Goal: Task Accomplishment & Management: Use online tool/utility

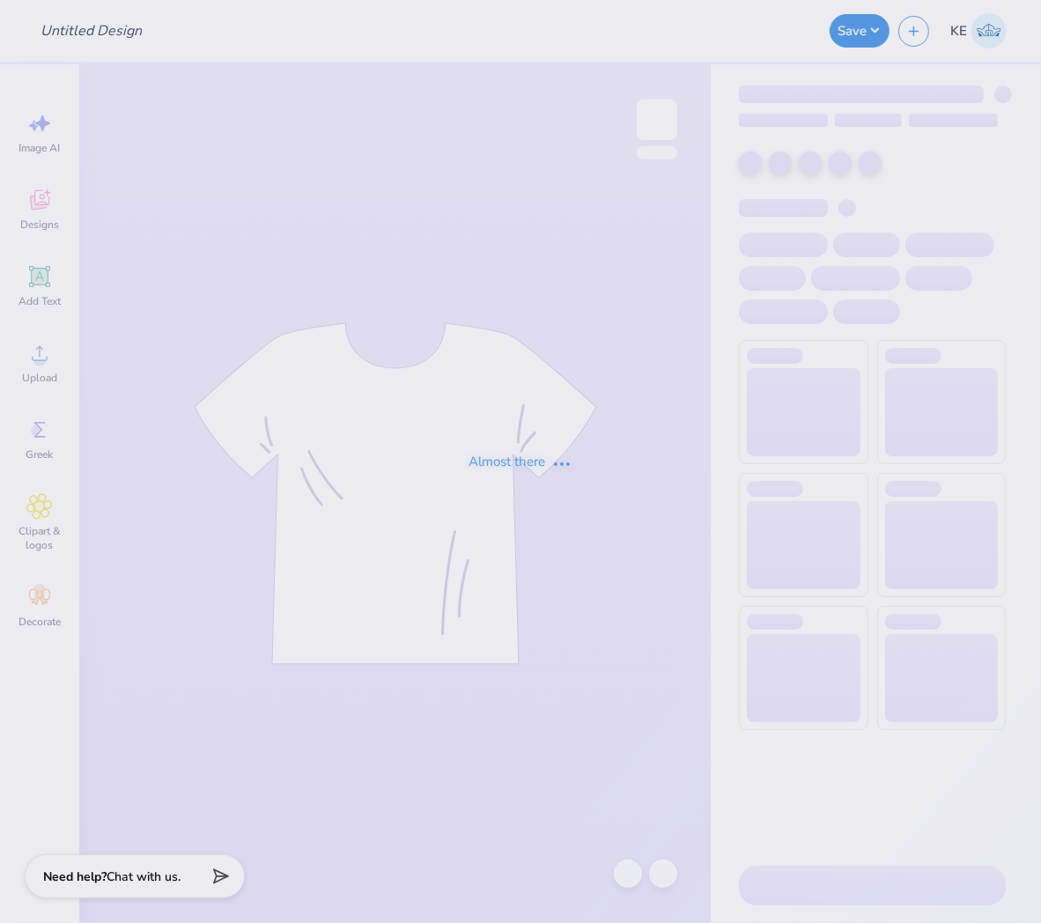
type input "info night"
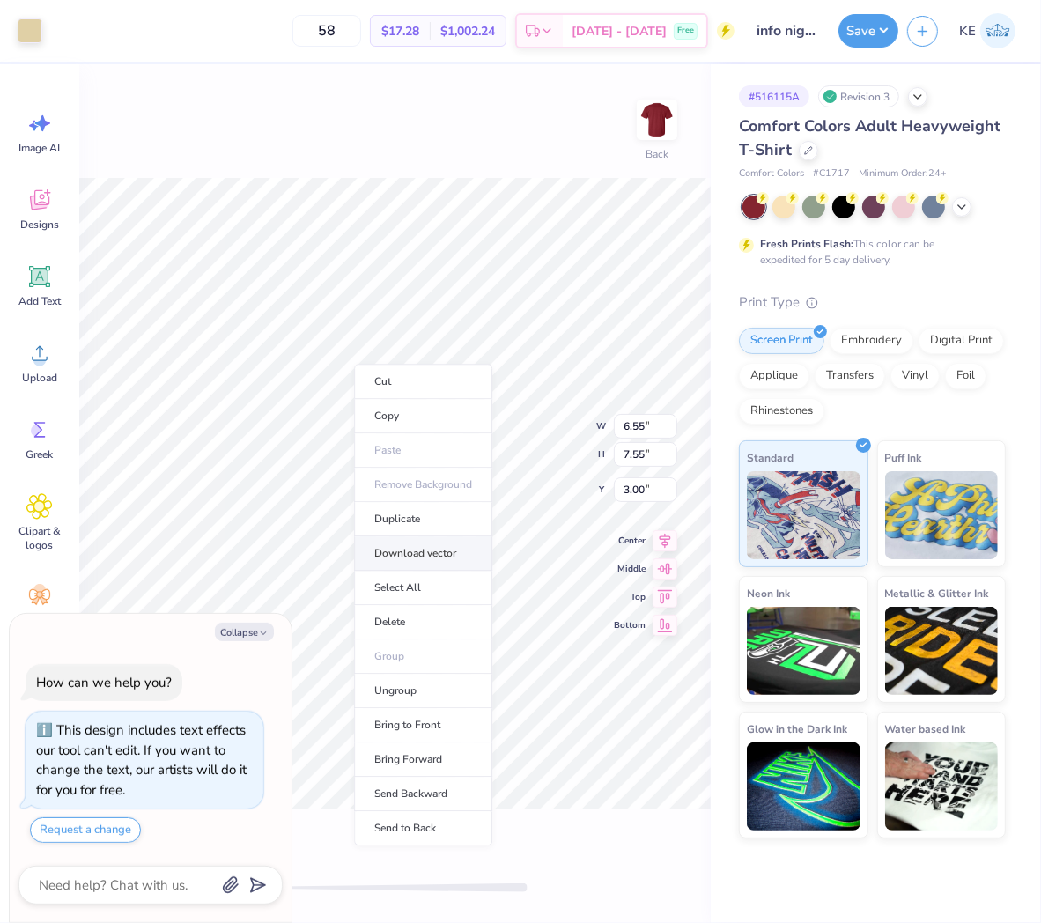
click at [438, 549] on li "Download vector" at bounding box center [423, 553] width 138 height 34
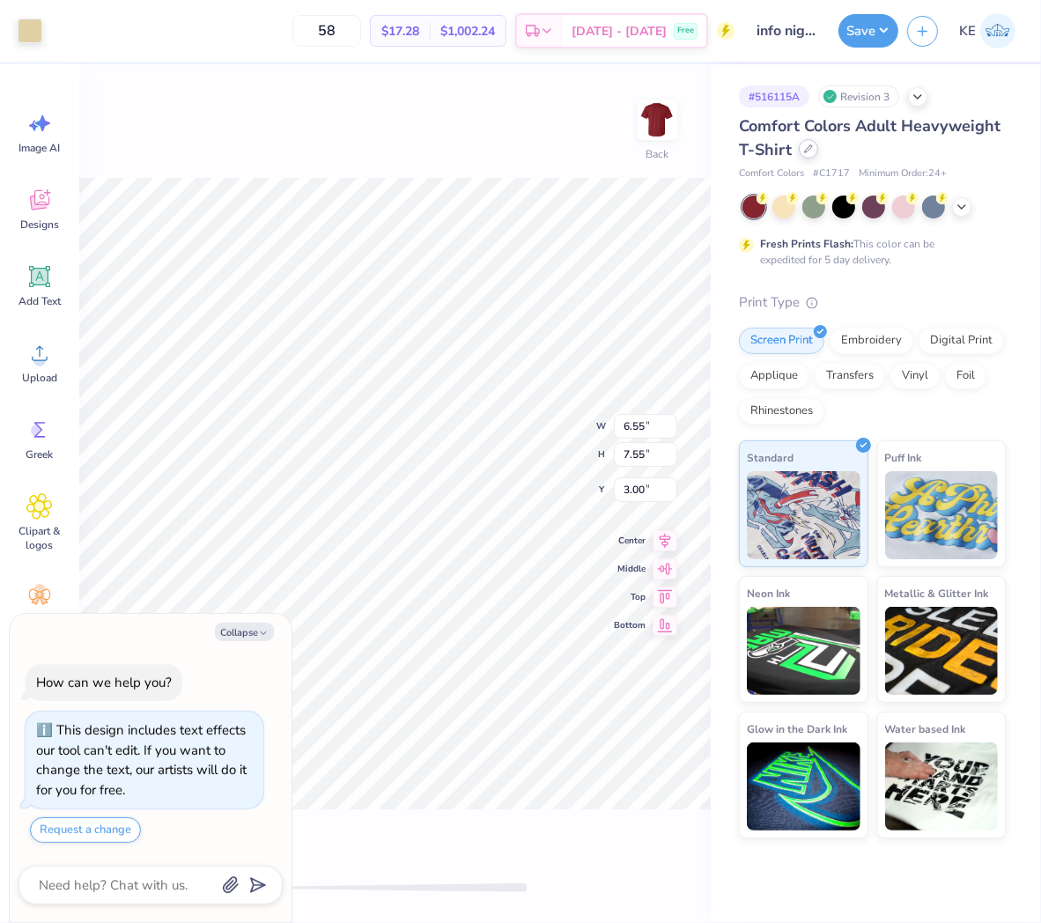
click at [804, 152] on icon at bounding box center [808, 148] width 9 height 9
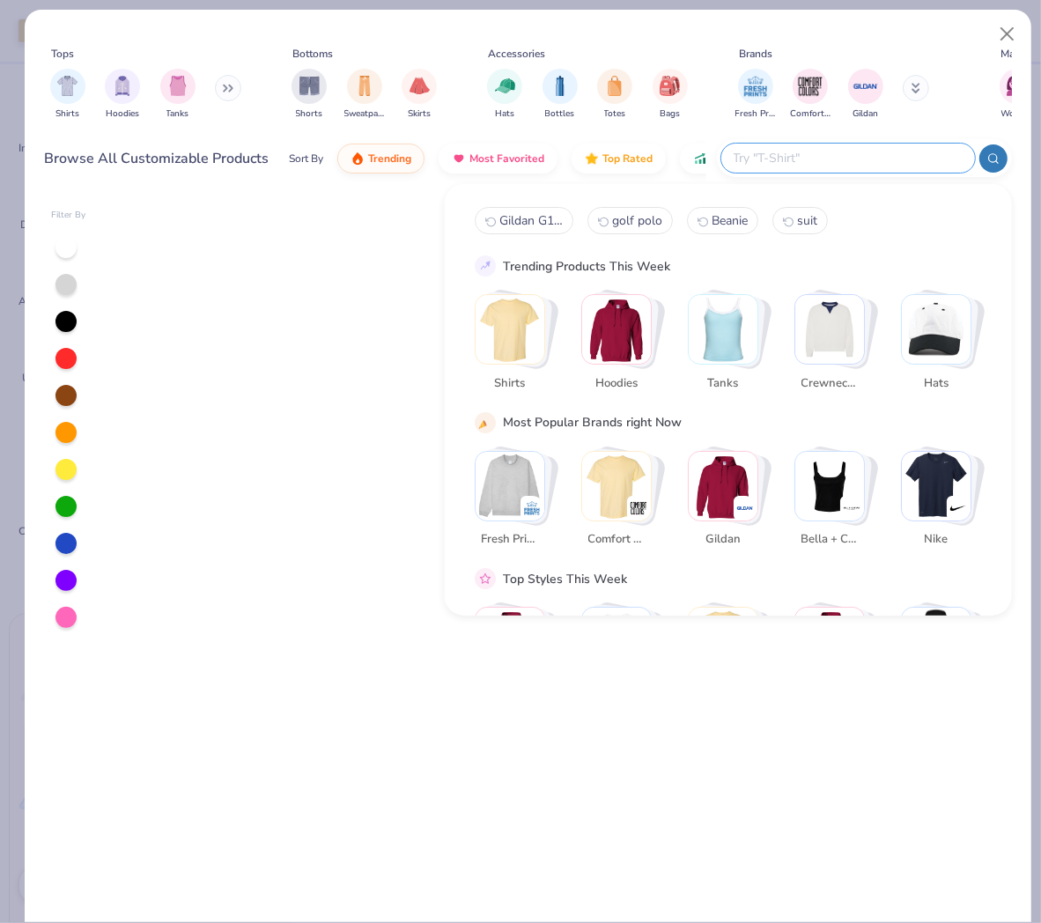
click at [864, 163] on input "text" at bounding box center [847, 158] width 231 height 20
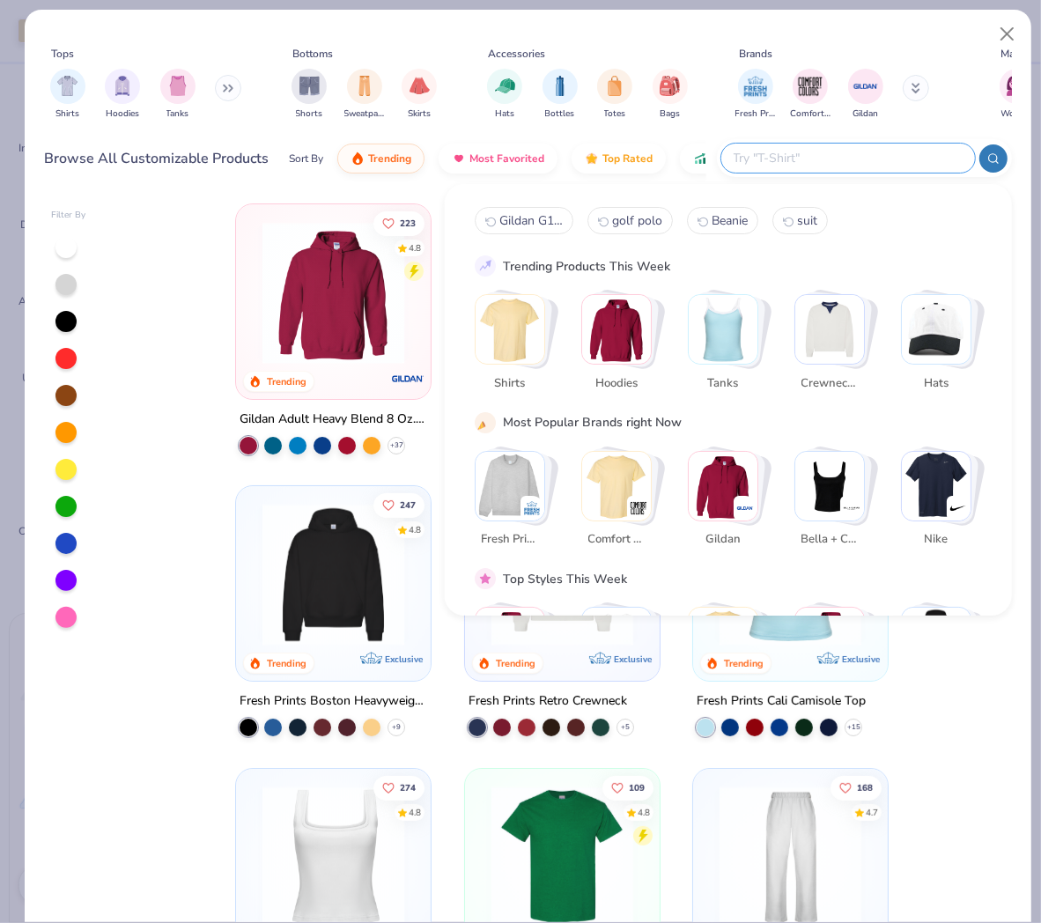
type textarea "x"
click at [226, 93] on button at bounding box center [228, 88] width 26 height 26
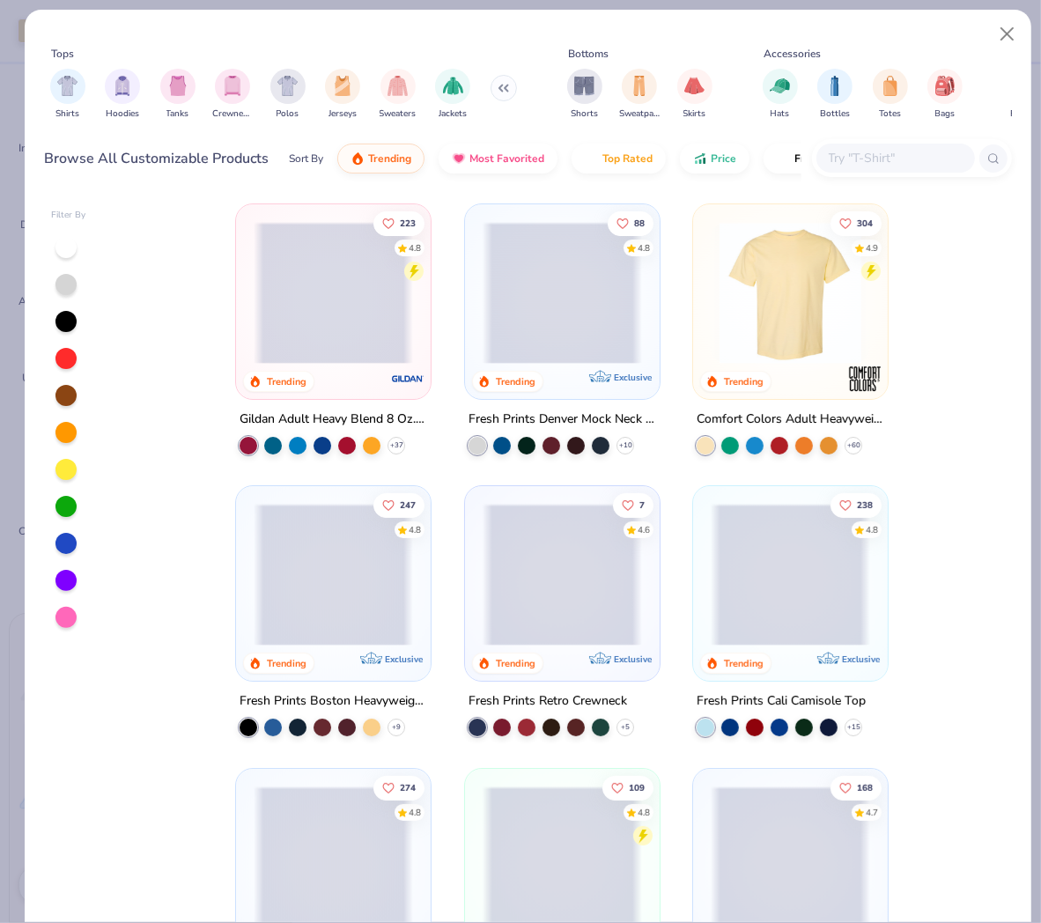
click at [509, 86] on button at bounding box center [504, 88] width 26 height 26
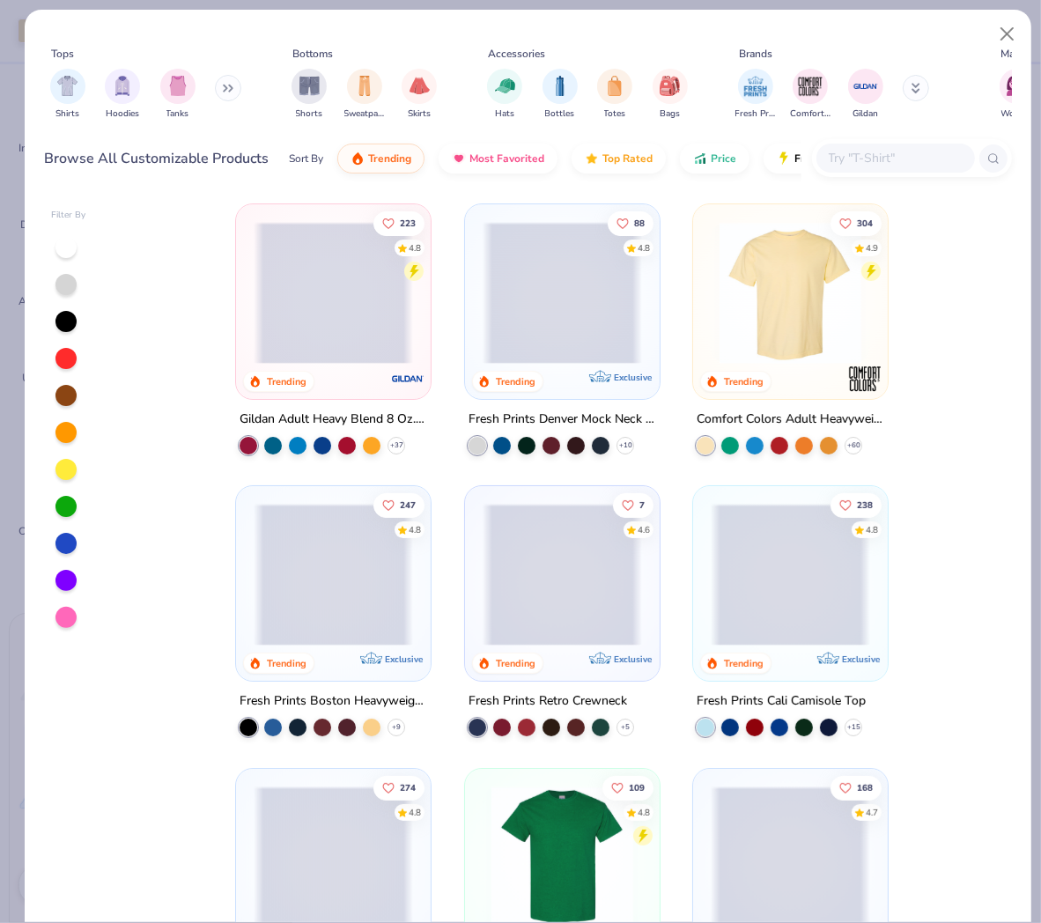
click at [892, 159] on input "text" at bounding box center [895, 158] width 136 height 20
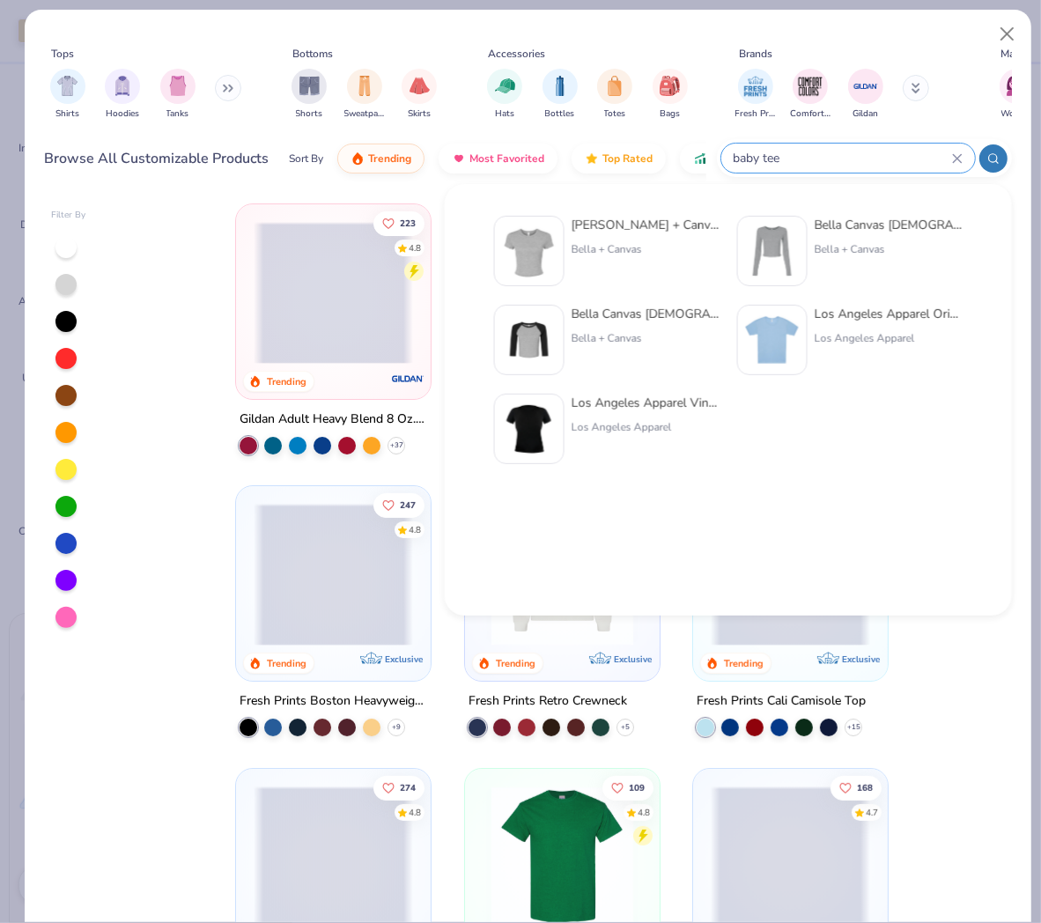
type input "baby tee"
click at [603, 259] on div "Bella + Canvas [DEMOGRAPHIC_DATA]' Micro Ribbed Baby Tee Bella + Canvas" at bounding box center [646, 251] width 148 height 70
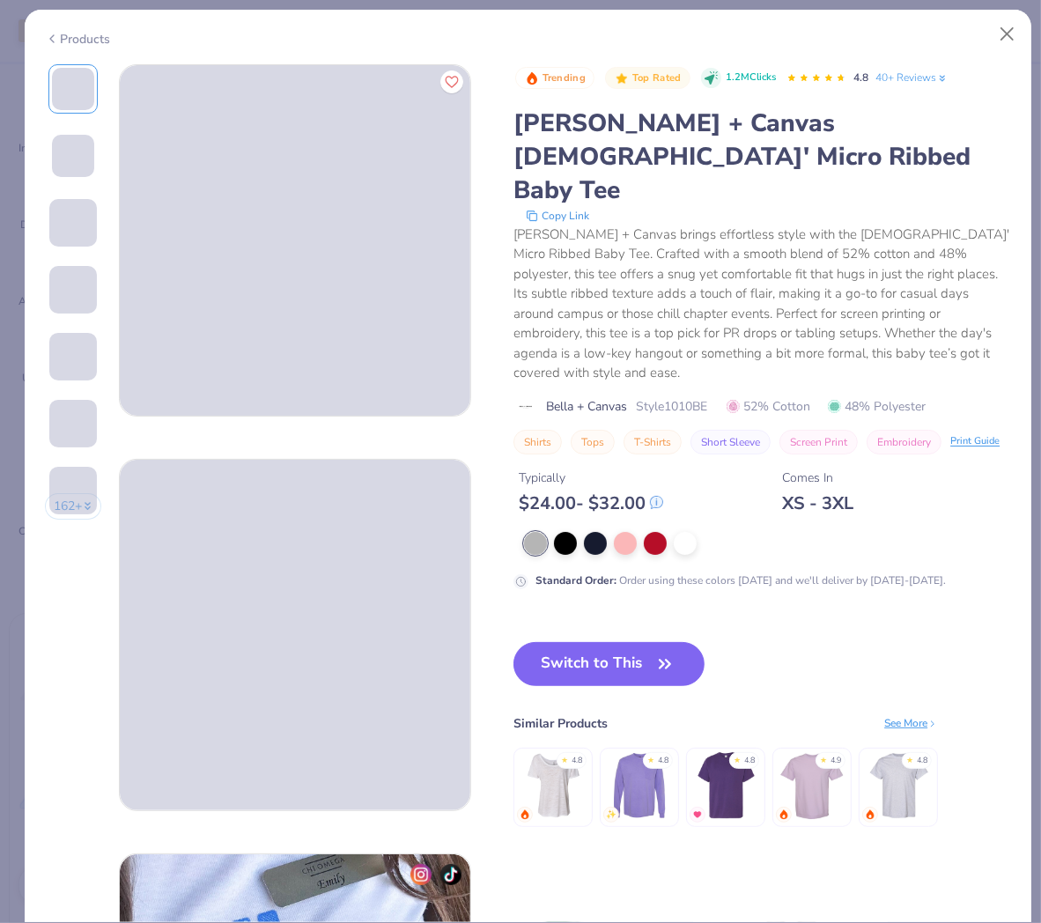
click at [56, 35] on icon at bounding box center [52, 38] width 14 height 21
type textarea "x"
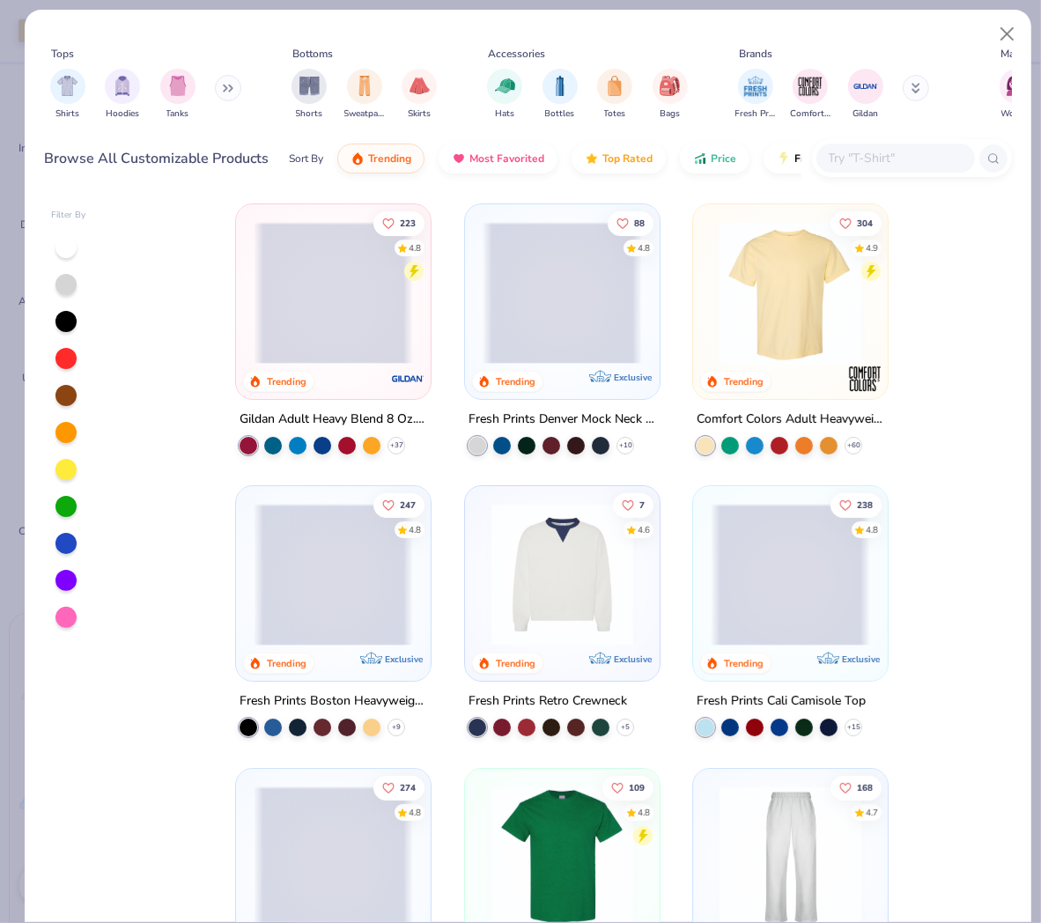
click at [941, 159] on input "text" at bounding box center [895, 158] width 136 height 20
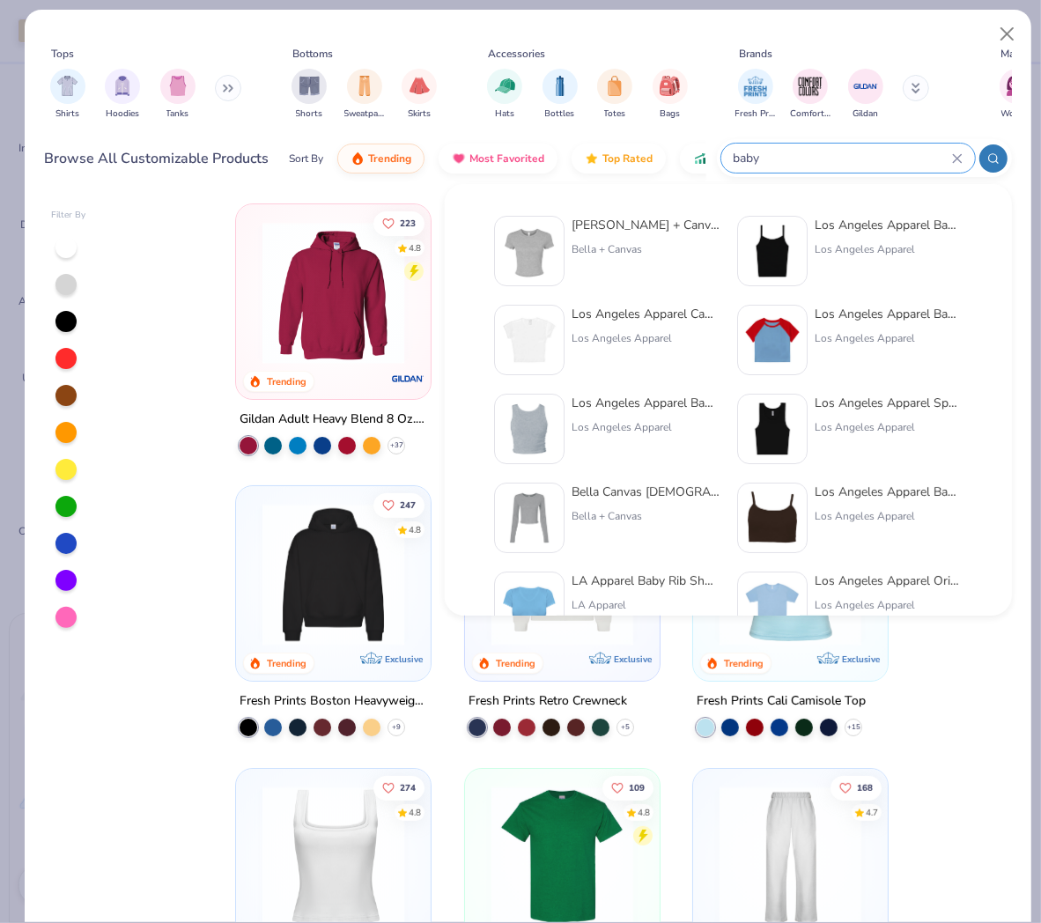
type input "baby"
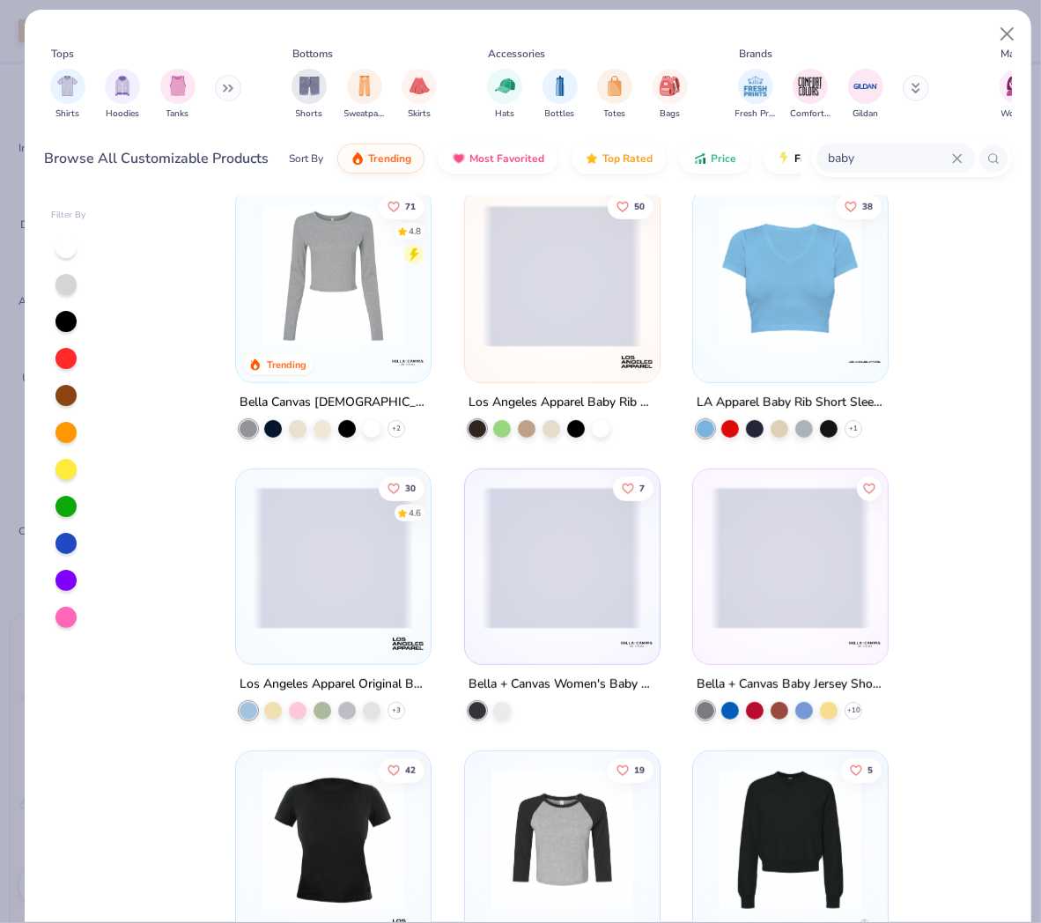
scroll to position [391, 0]
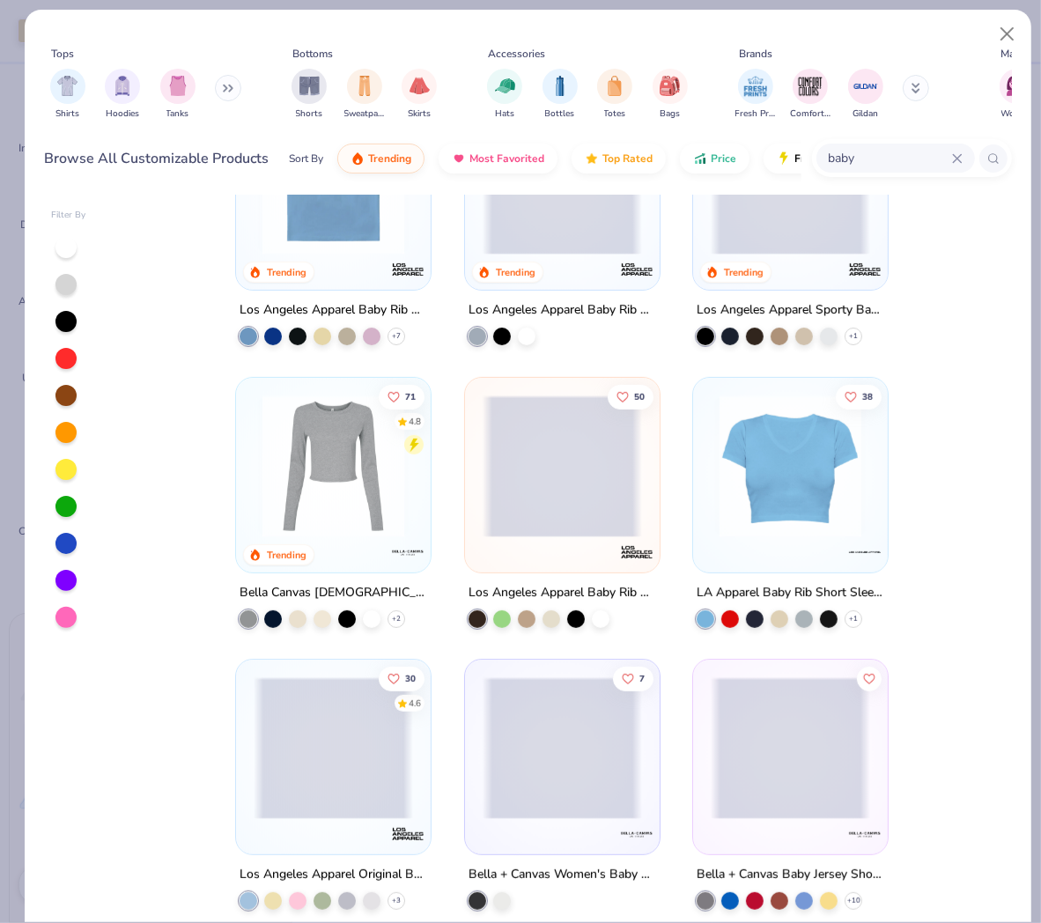
click at [560, 472] on span at bounding box center [562, 466] width 159 height 142
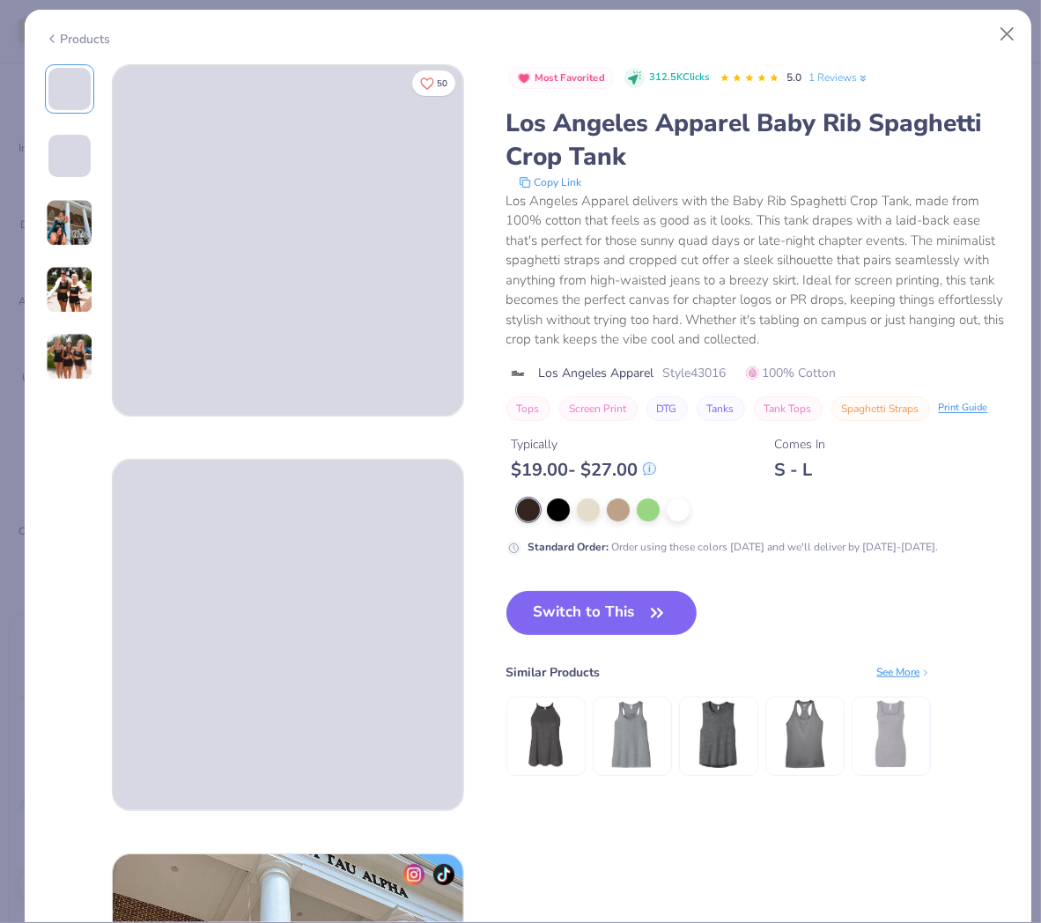
click at [74, 142] on span at bounding box center [69, 156] width 42 height 42
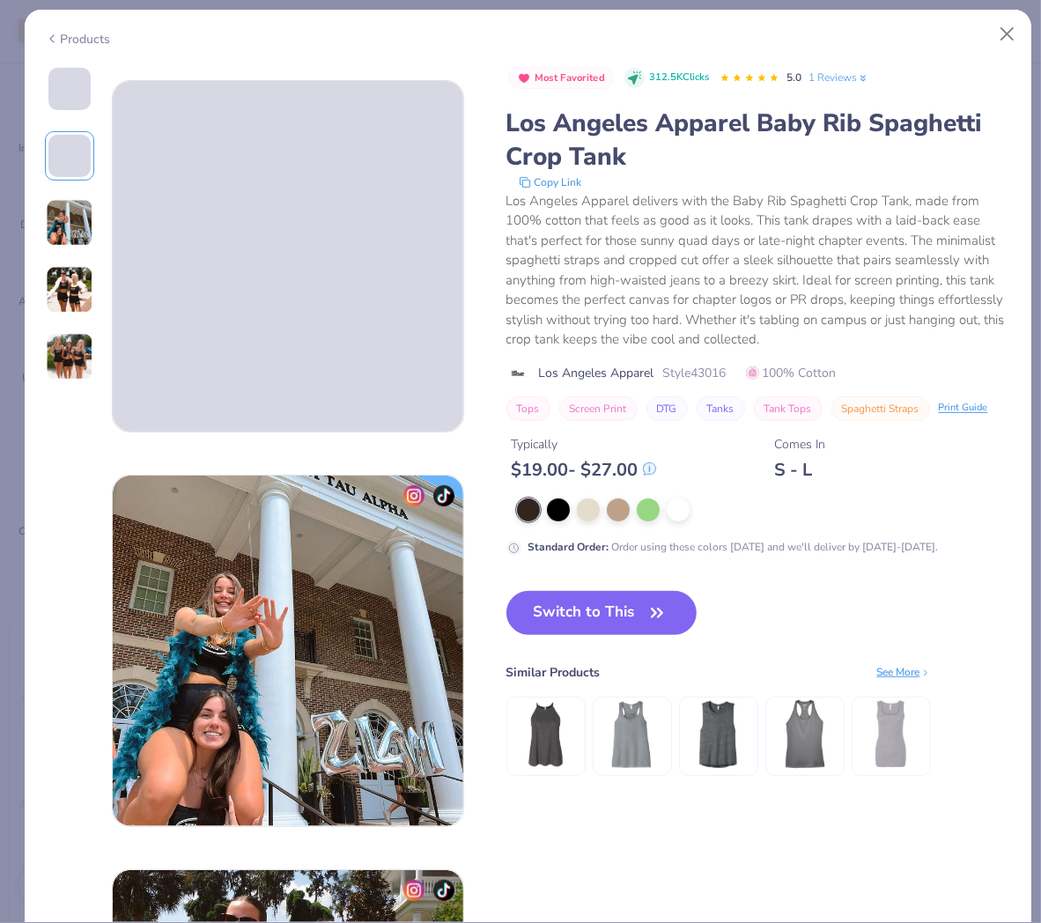
scroll to position [394, 0]
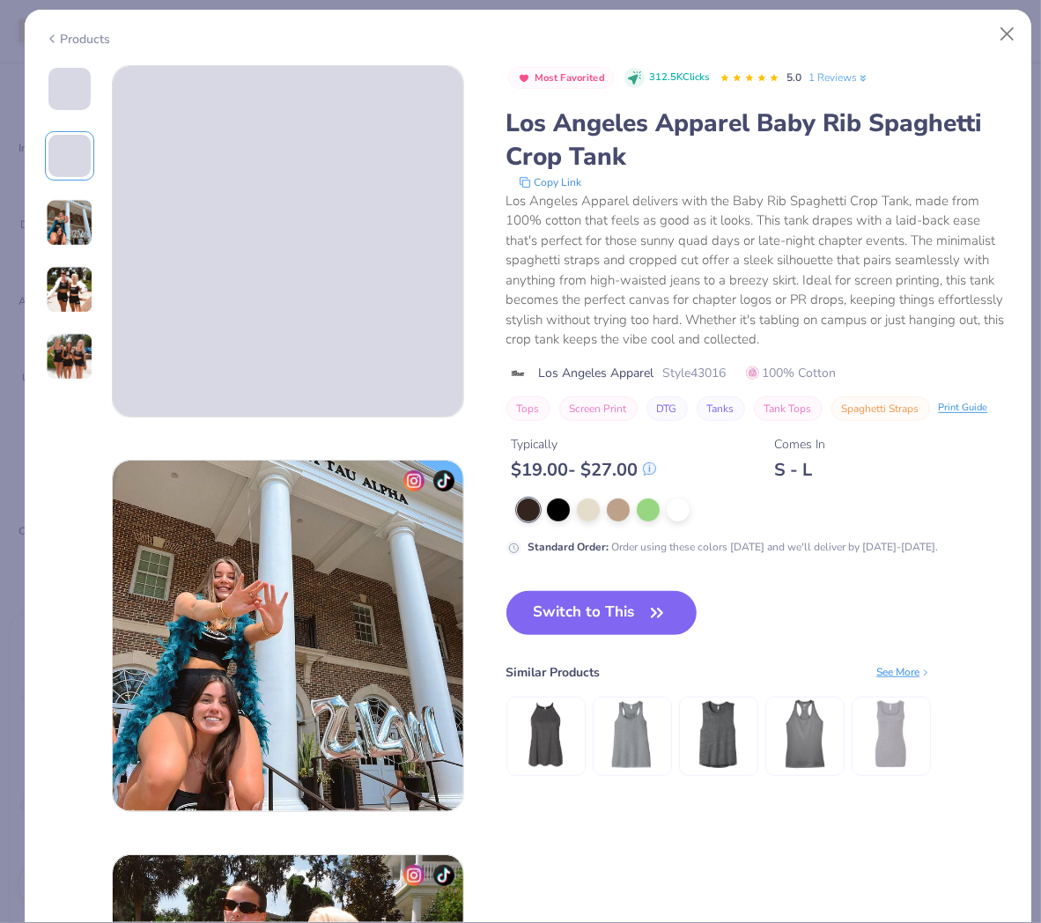
click at [79, 85] on span at bounding box center [69, 89] width 42 height 42
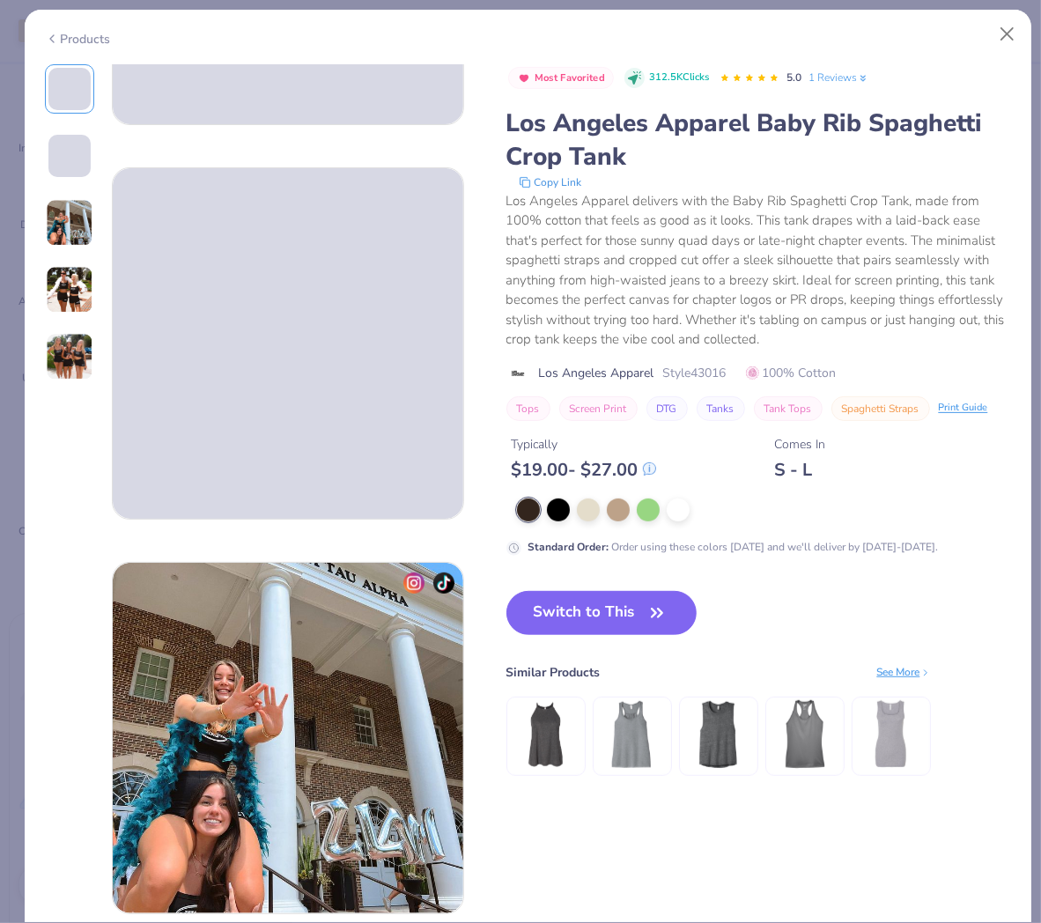
scroll to position [293, 0]
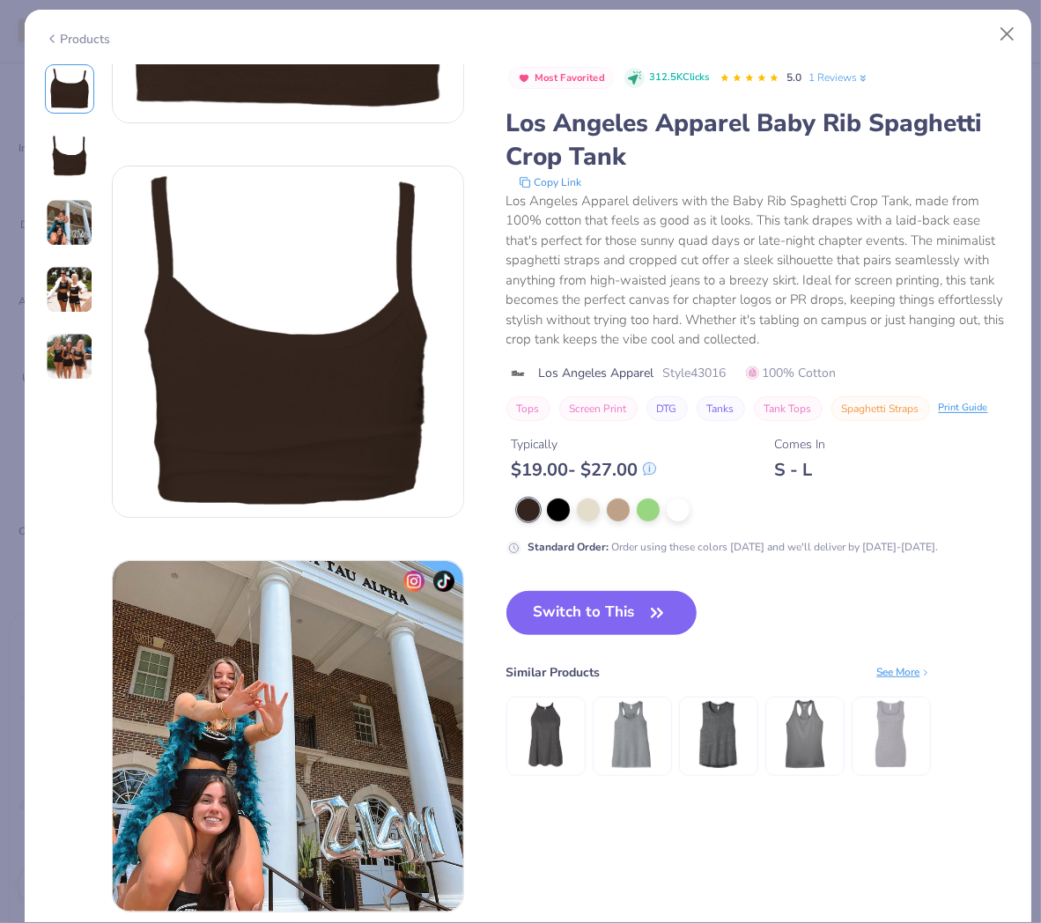
click at [94, 45] on div "Products" at bounding box center [528, 33] width 1007 height 46
click at [77, 33] on div "Products" at bounding box center [78, 39] width 66 height 18
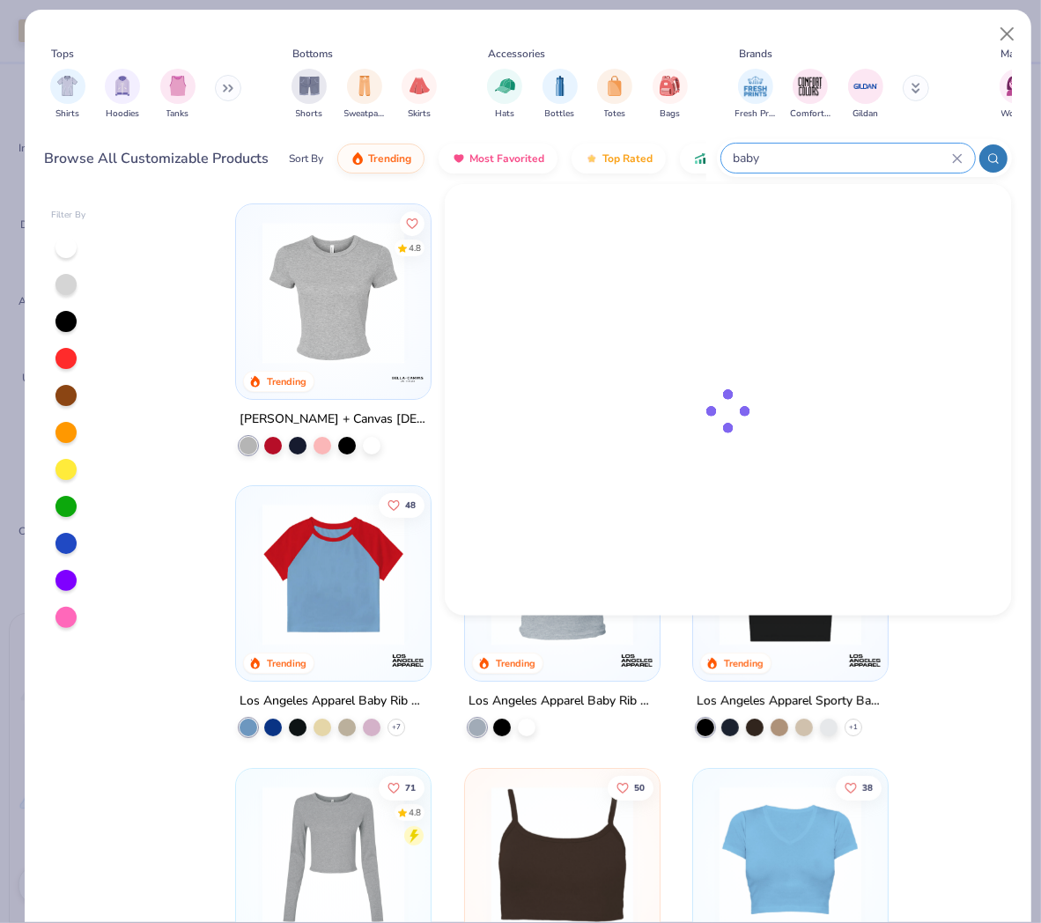
click at [891, 152] on input "baby" at bounding box center [842, 158] width 220 height 20
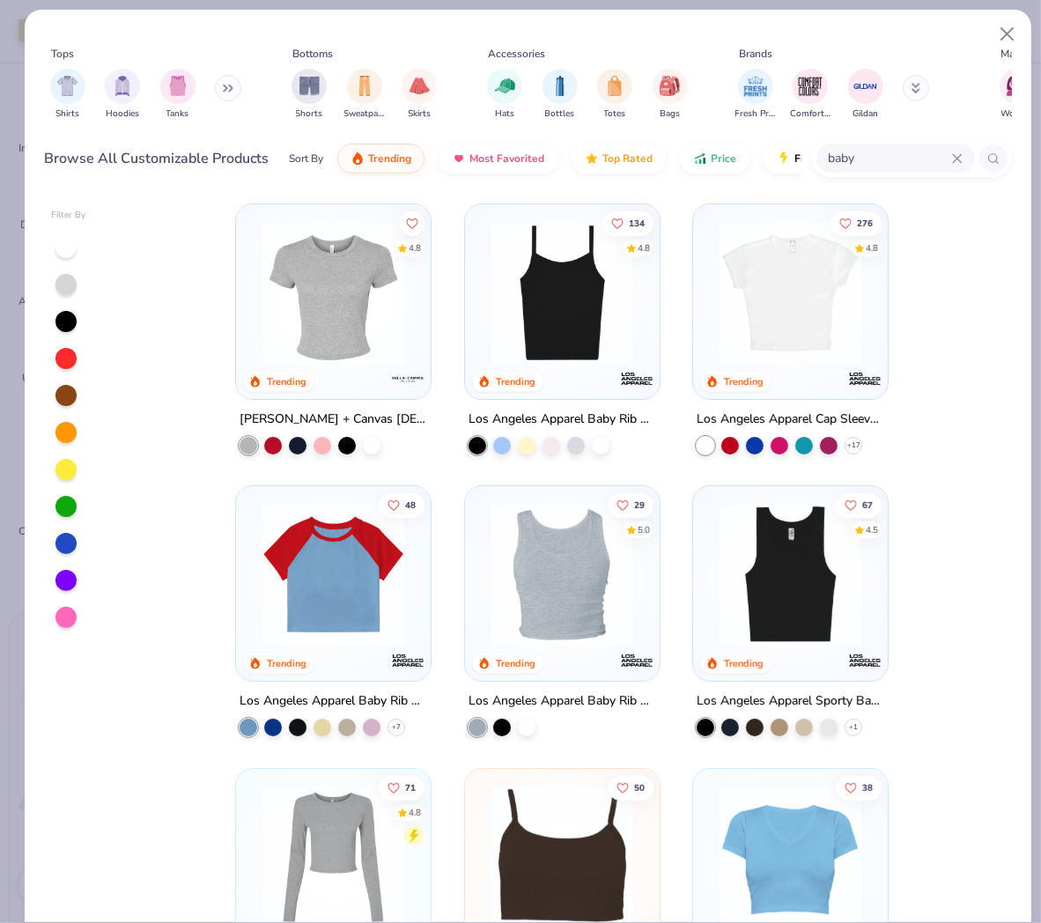
click at [143, 684] on div "4.8 Trending Bella + Canvas [DEMOGRAPHIC_DATA]' Micro Ribbed Baby Tee 134 4.8 T…" at bounding box center [562, 559] width 899 height 728
type textarea "x"
click at [868, 152] on input "baby" at bounding box center [889, 158] width 125 height 20
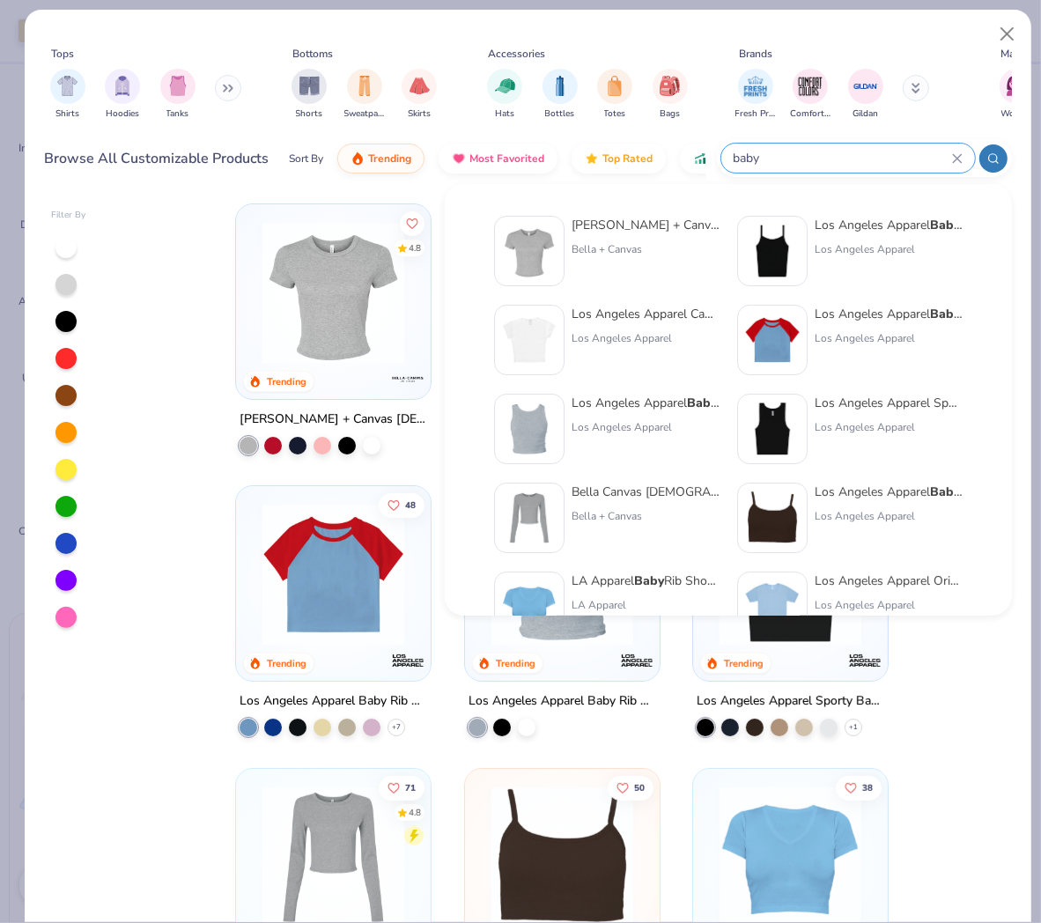
paste input "1010BE"
type input "1010BE"
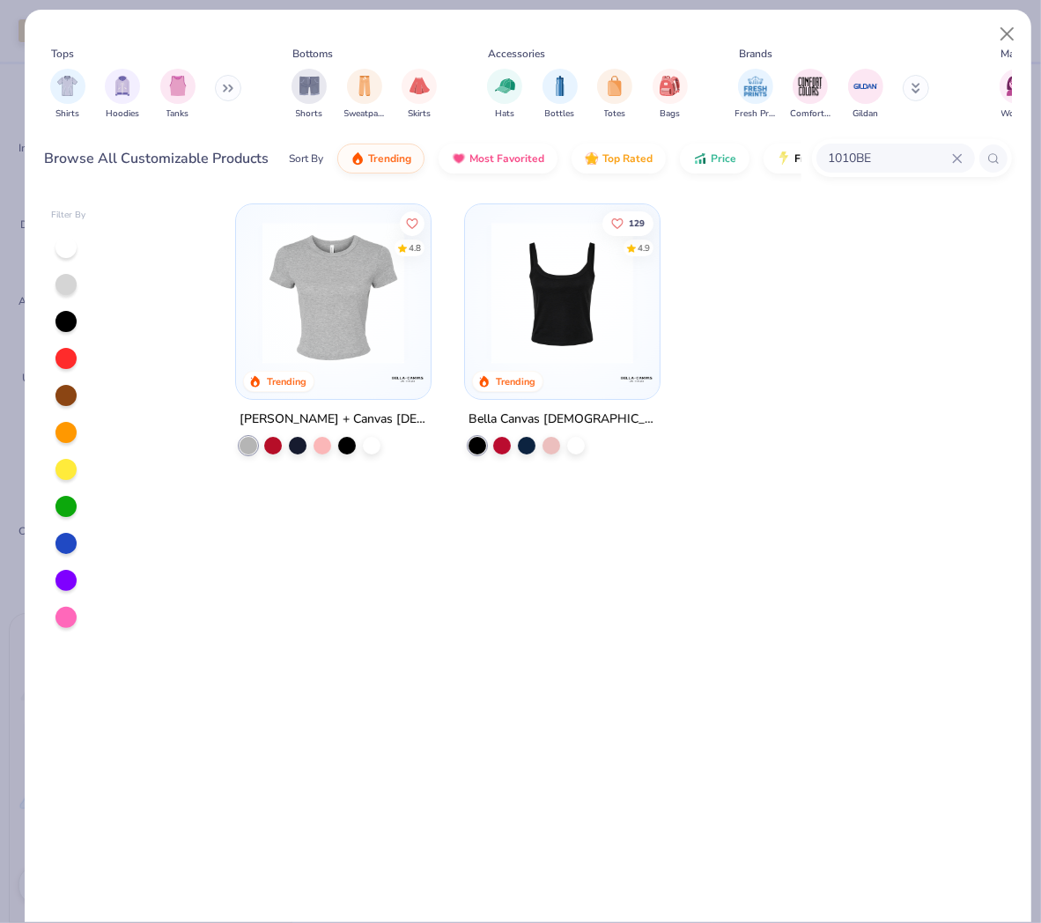
click at [337, 322] on img at bounding box center [333, 293] width 159 height 142
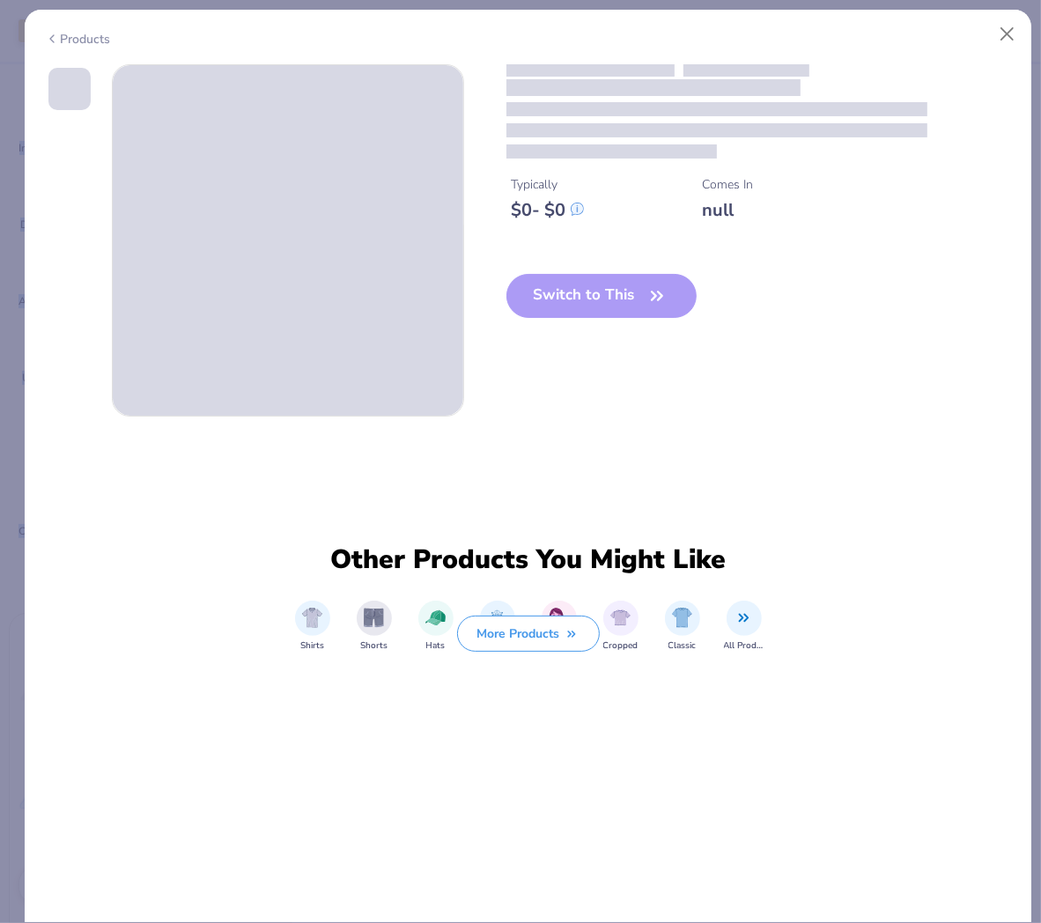
click at [337, 322] on span at bounding box center [288, 240] width 351 height 351
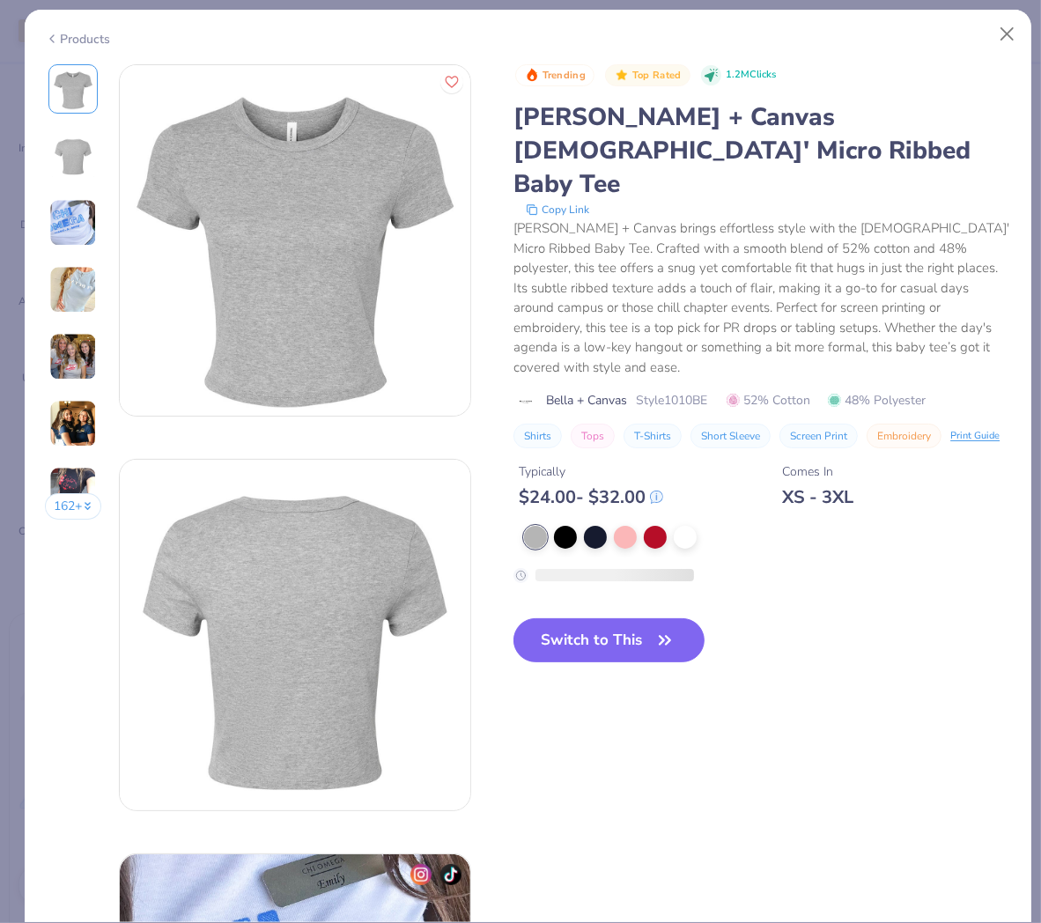
click at [835, 579] on div "Trending Top Rated 1.2M Clicks [PERSON_NAME] + Canvas [DEMOGRAPHIC_DATA]' Micro…" at bounding box center [763, 377] width 498 height 627
click at [615, 524] on div at bounding box center [625, 535] width 23 height 23
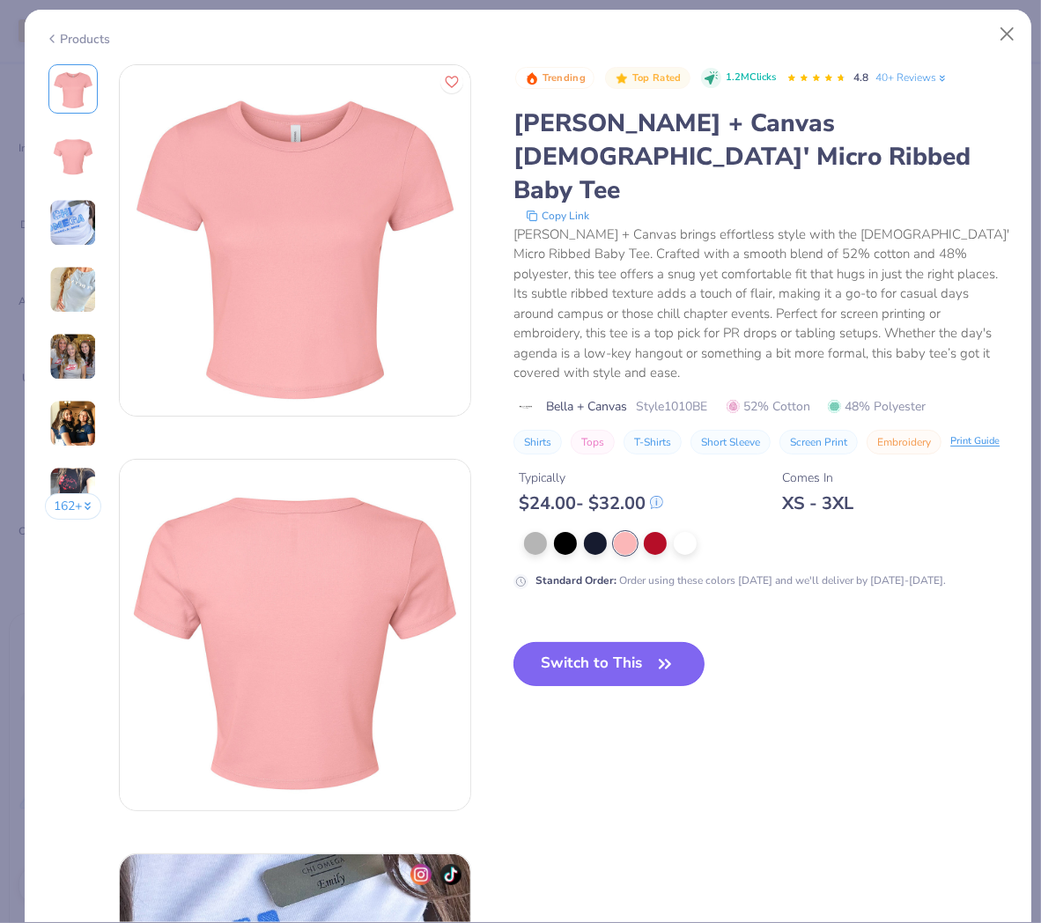
click at [652, 650] on button "Switch to This" at bounding box center [609, 664] width 191 height 44
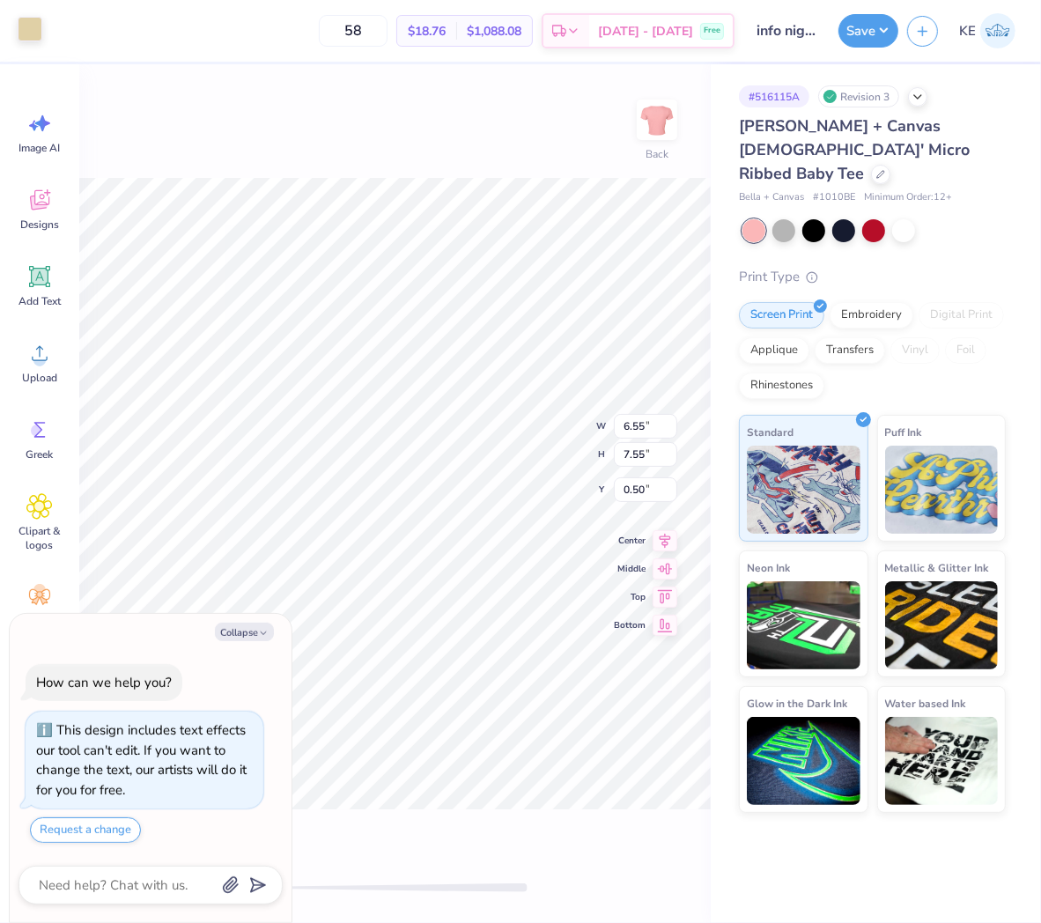
click at [33, 28] on div at bounding box center [30, 29] width 25 height 25
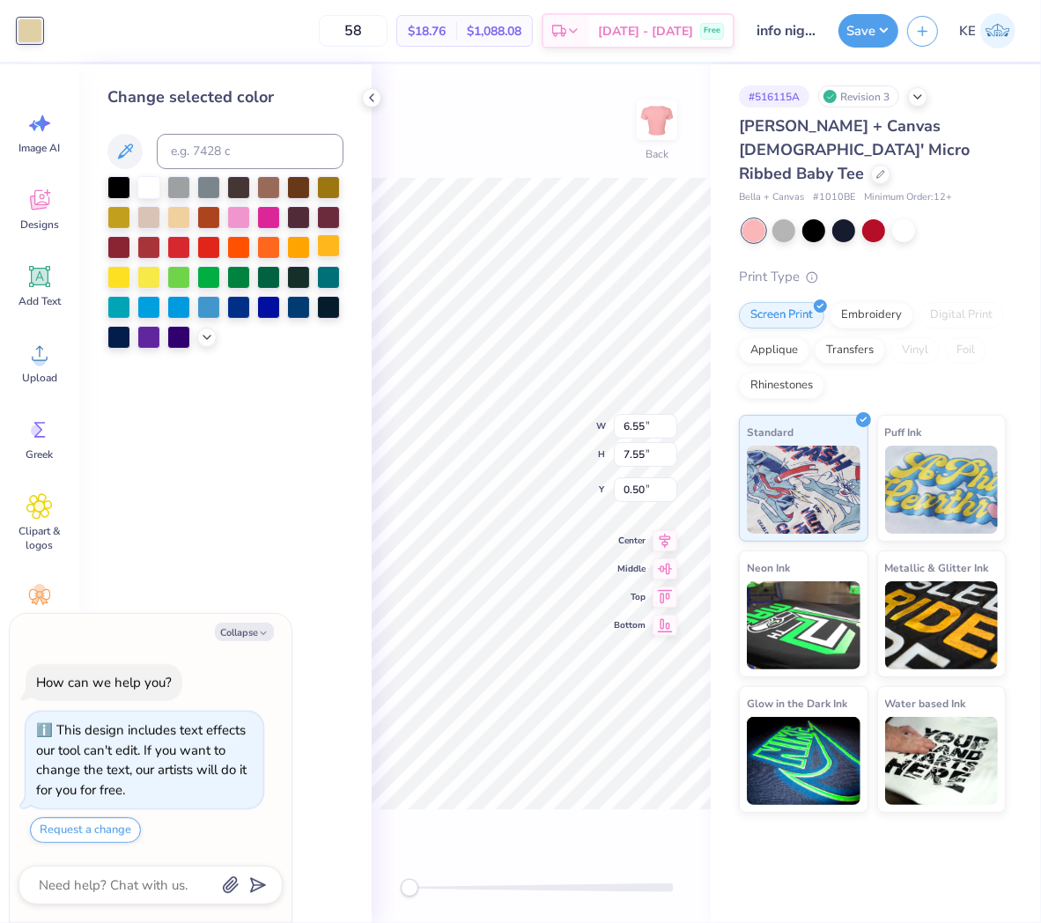
click at [322, 240] on div at bounding box center [328, 245] width 23 height 23
click at [305, 248] on div at bounding box center [298, 245] width 23 height 23
click at [261, 248] on div at bounding box center [268, 245] width 23 height 23
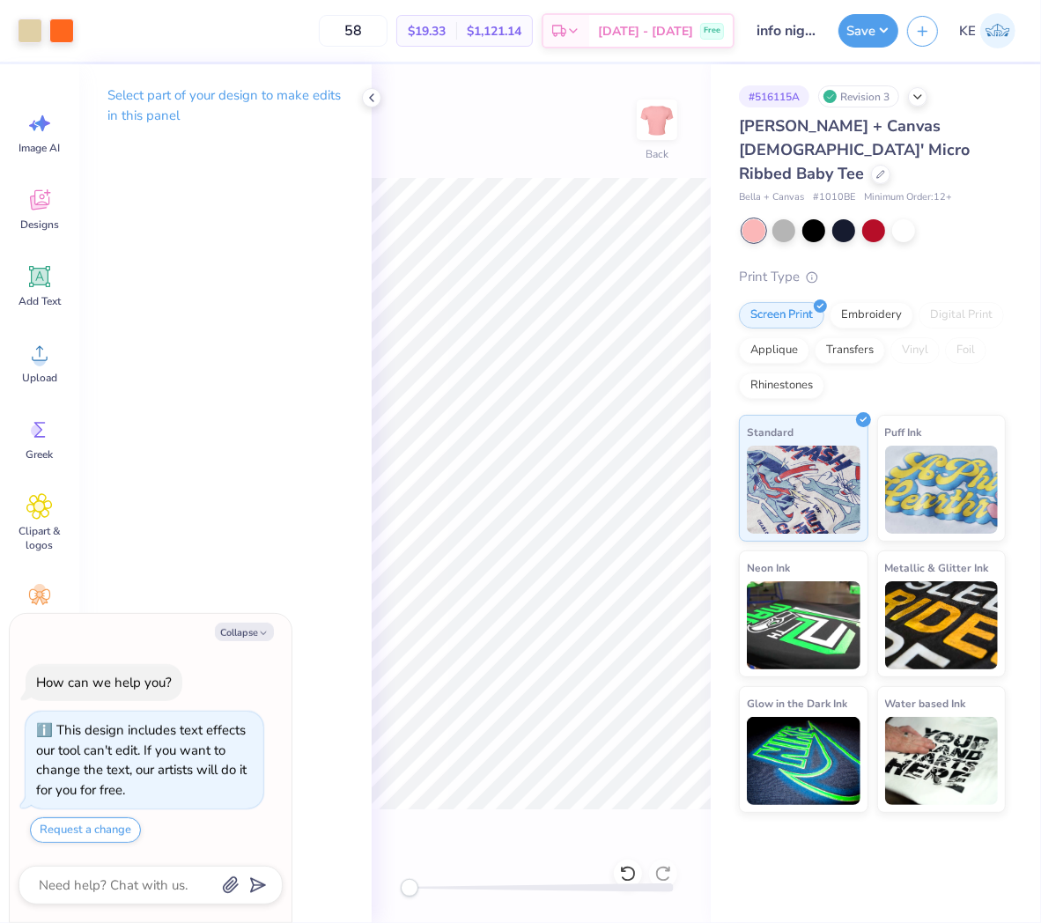
click at [355, 89] on div "Select part of your design to make edits in this panel" at bounding box center [225, 112] width 292 height 96
click at [358, 92] on div "Select part of your design to make edits in this panel" at bounding box center [225, 112] width 292 height 96
click at [368, 97] on icon at bounding box center [372, 98] width 14 height 14
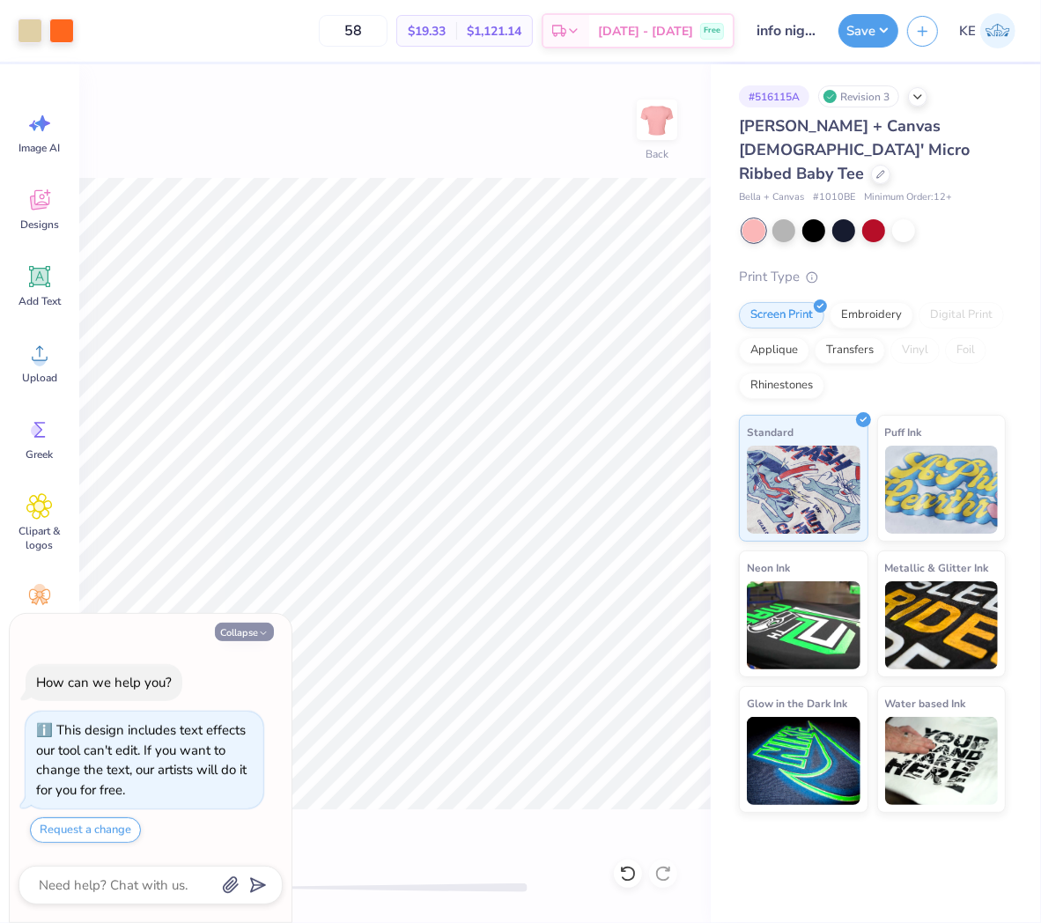
click at [240, 623] on button "Collapse" at bounding box center [244, 632] width 59 height 18
type textarea "x"
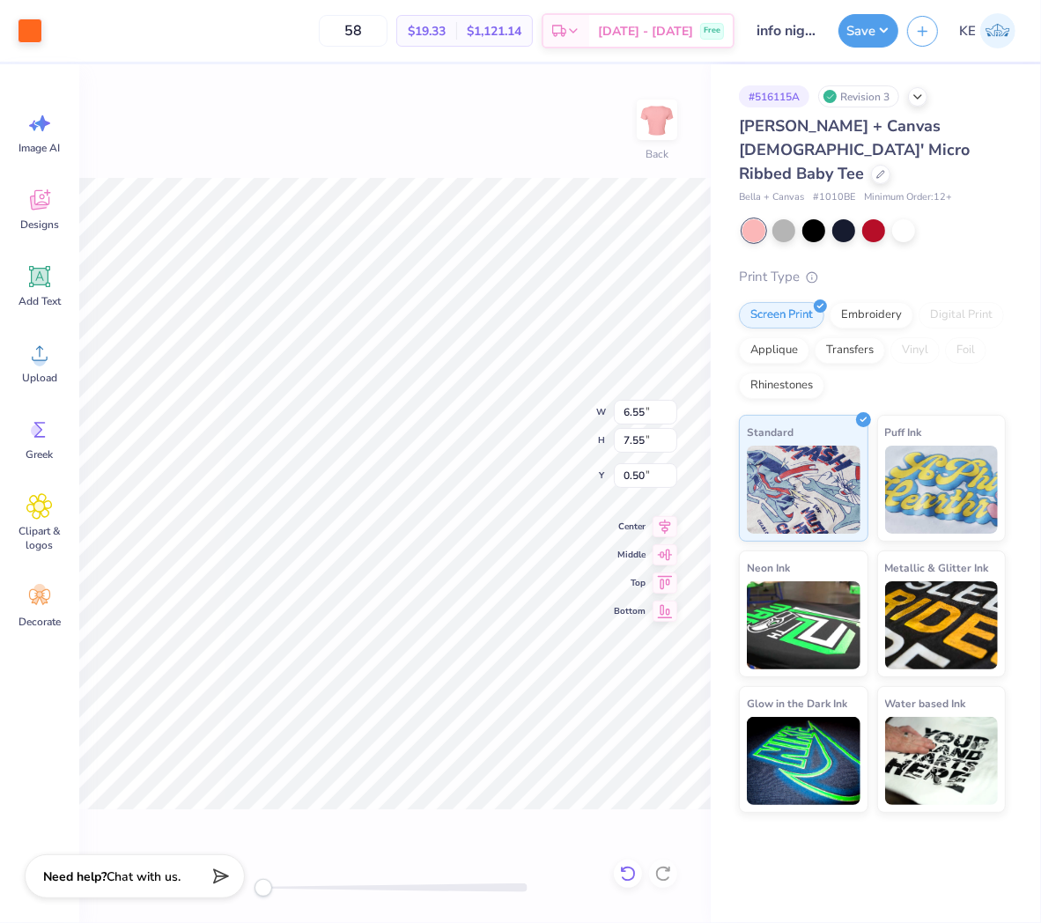
click at [624, 871] on icon at bounding box center [624, 870] width 4 height 4
click at [624, 869] on icon at bounding box center [627, 874] width 15 height 16
click at [653, 469] on input "0.50" at bounding box center [645, 475] width 63 height 25
click at [637, 477] on input "1.00" at bounding box center [645, 475] width 63 height 25
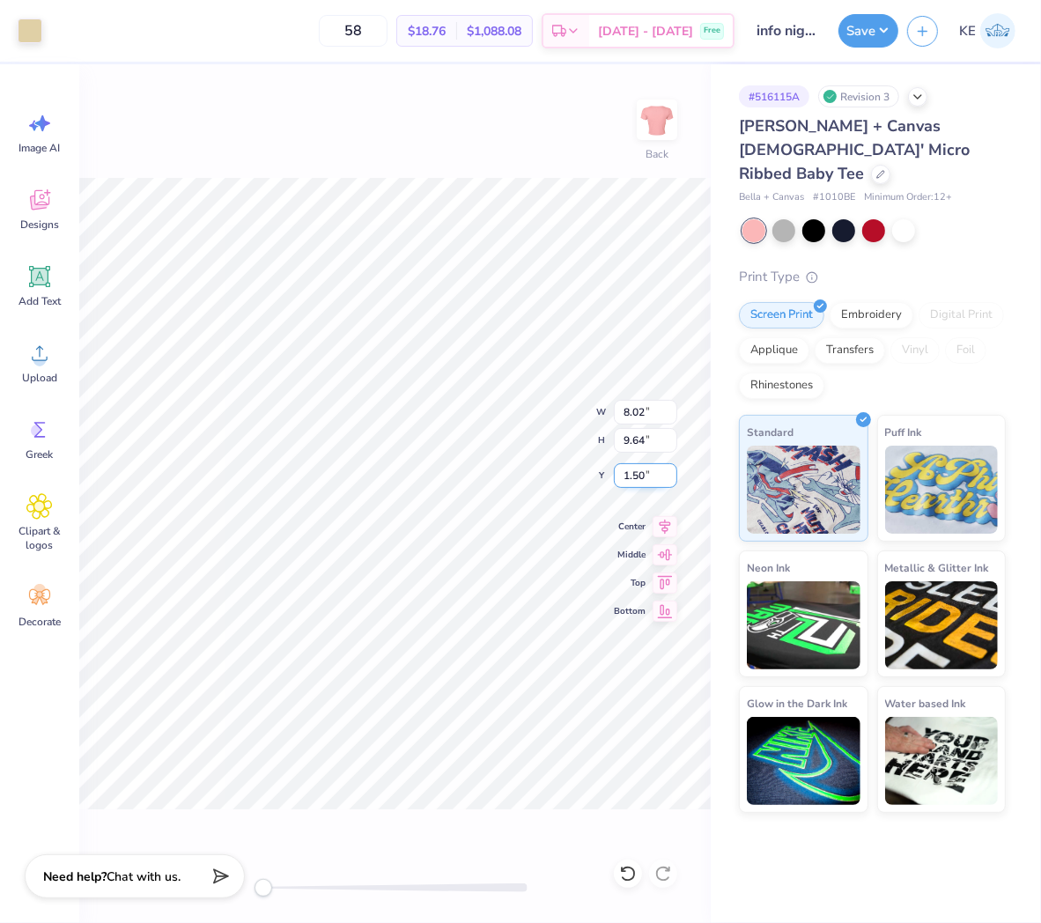
click at [636, 470] on input "1.50" at bounding box center [645, 475] width 63 height 25
type input "2.00"
click at [632, 410] on input "6.55" at bounding box center [645, 412] width 63 height 25
type input "7"
click at [645, 477] on input "1.74" at bounding box center [645, 475] width 63 height 25
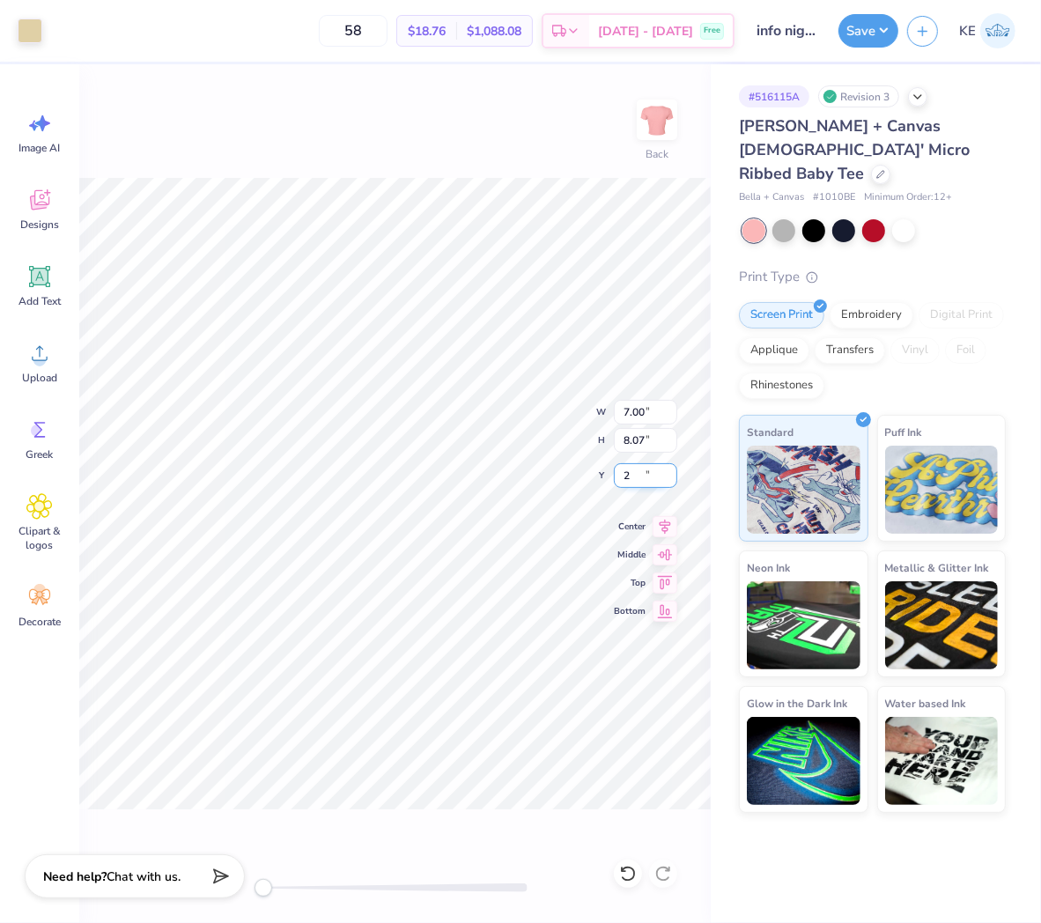
type input "2"
click at [990, 267] on div "Print Type" at bounding box center [872, 277] width 267 height 20
click at [36, 358] on circle at bounding box center [39, 360] width 12 height 12
click at [367, 19] on body "Art colors 58 $18.76 Per Item $1,088.08 Total Est. Delivery [DATE] - [DATE] Fre…" at bounding box center [521, 461] width 1042 height 923
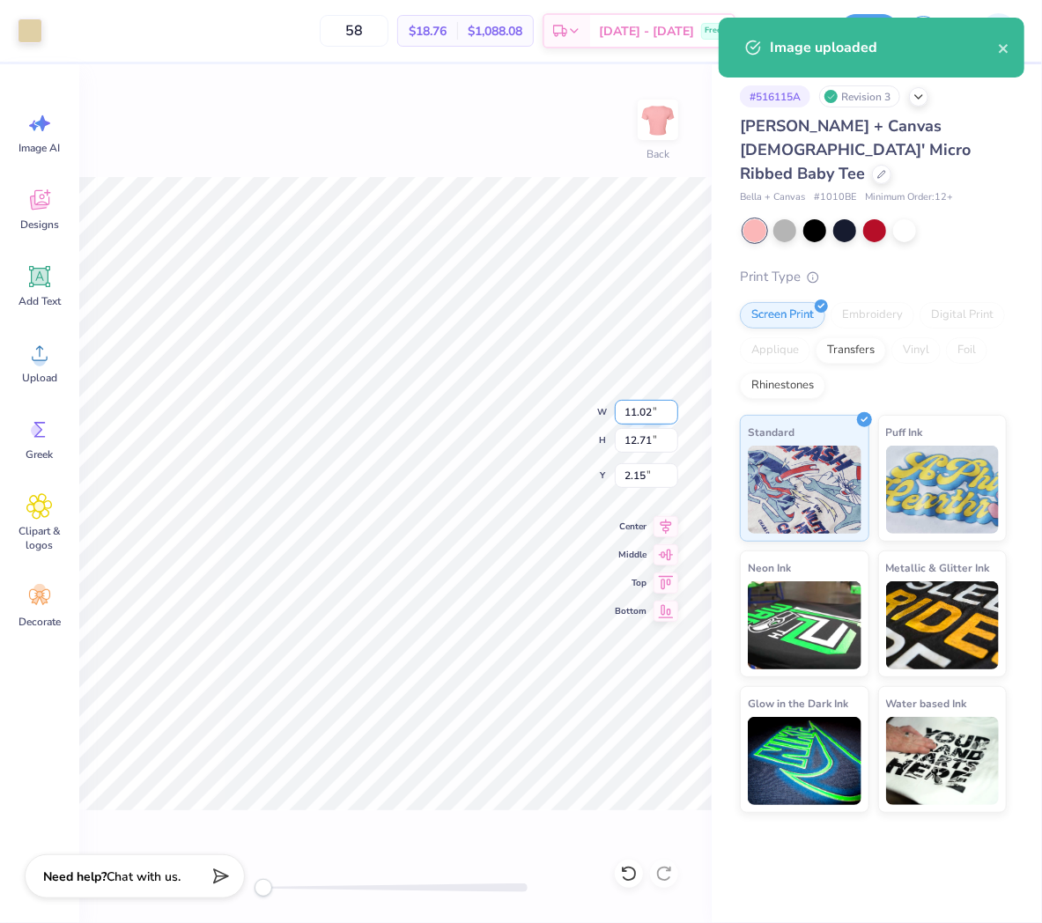
click at [640, 417] on input "11.02" at bounding box center [646, 412] width 63 height 25
type input "7"
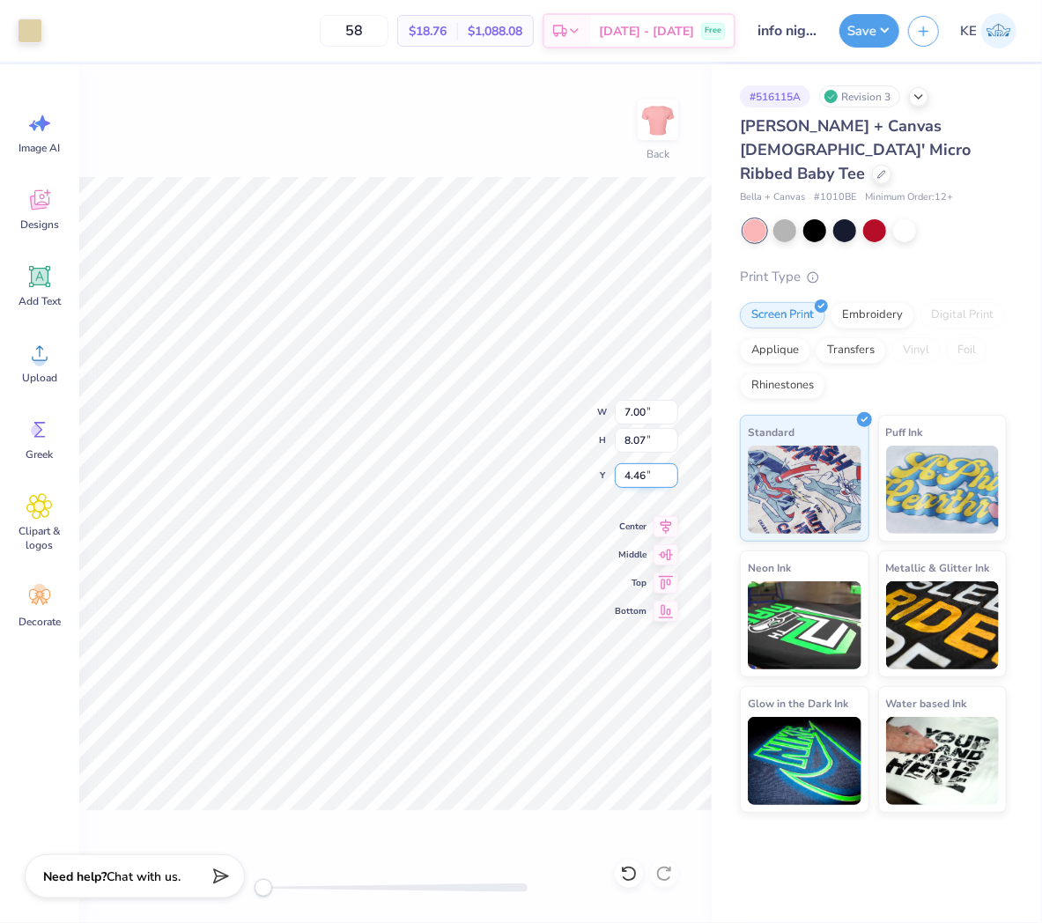
click at [637, 477] on input "4.46" at bounding box center [646, 475] width 63 height 25
type input "2"
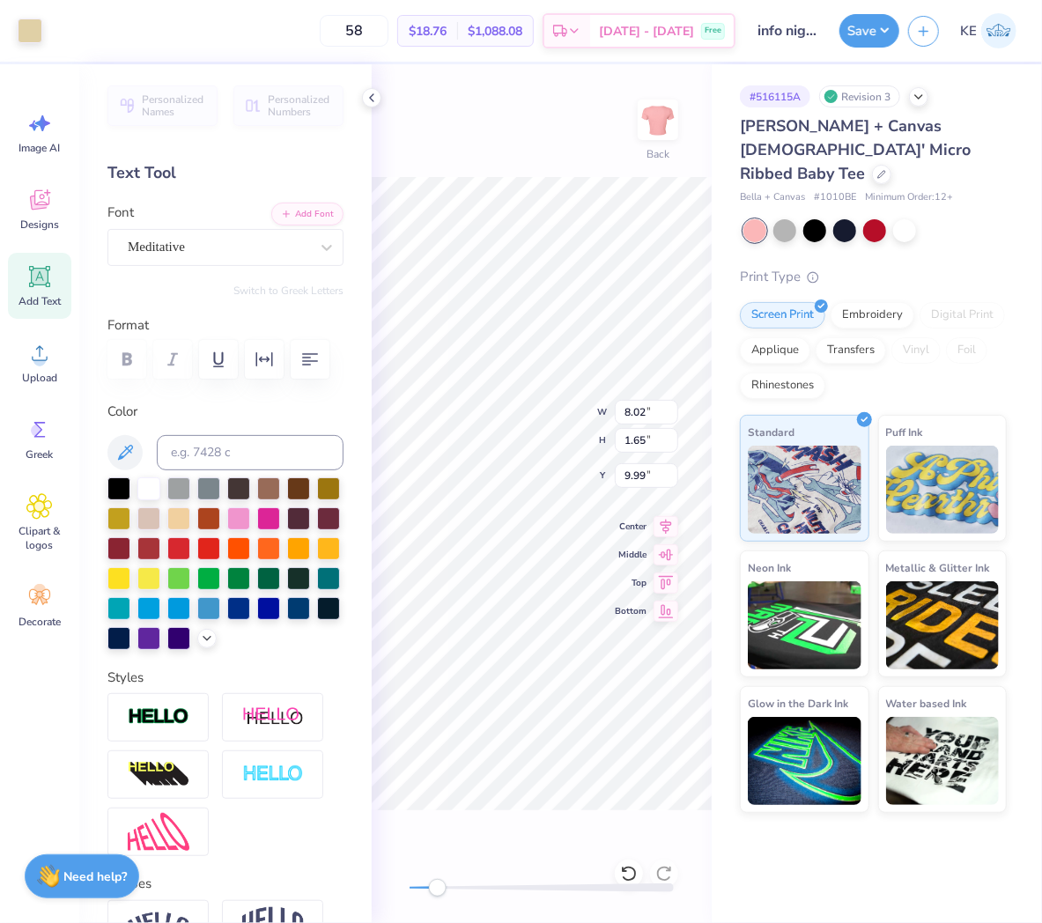
type input "1.65"
click at [647, 412] on input "8.02" at bounding box center [646, 412] width 63 height 25
type input "6.11"
type input "1.37"
type input "10.63"
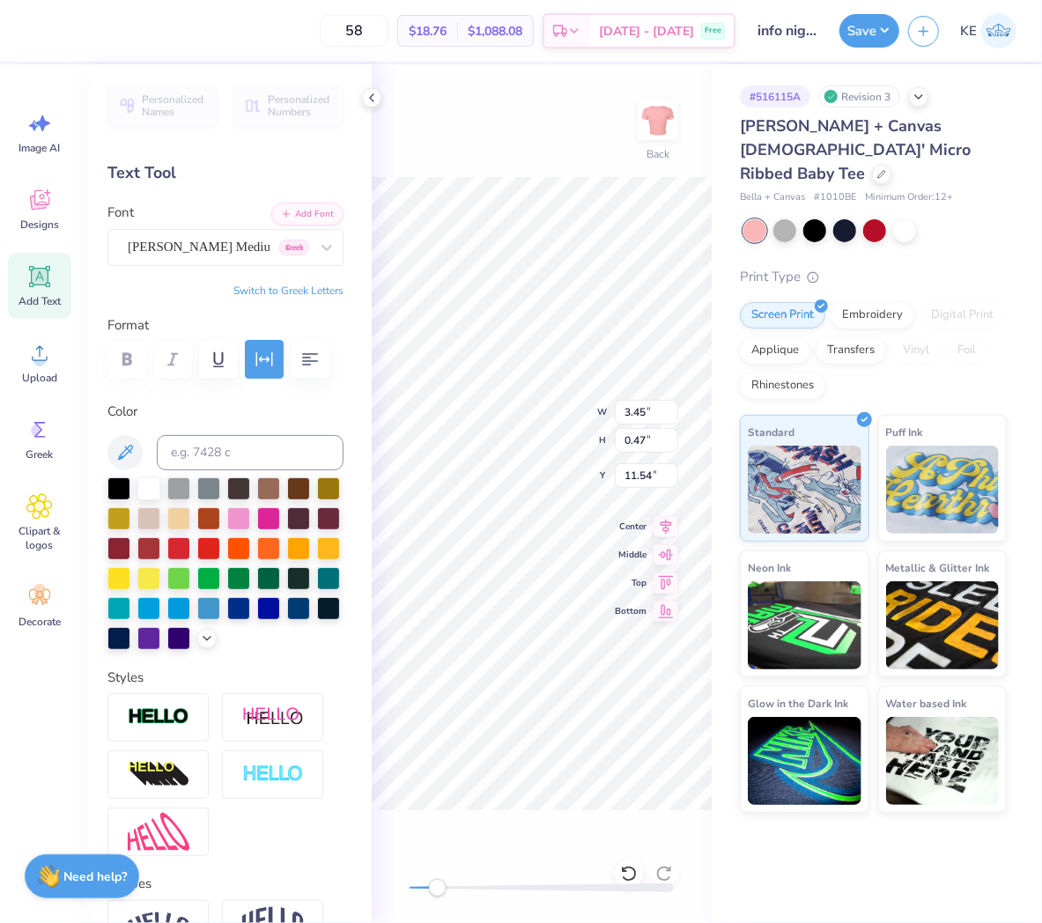
type input "6.11"
type input "0.54"
type input "10.63"
click at [647, 408] on input "6.11" at bounding box center [646, 412] width 63 height 25
type input "7"
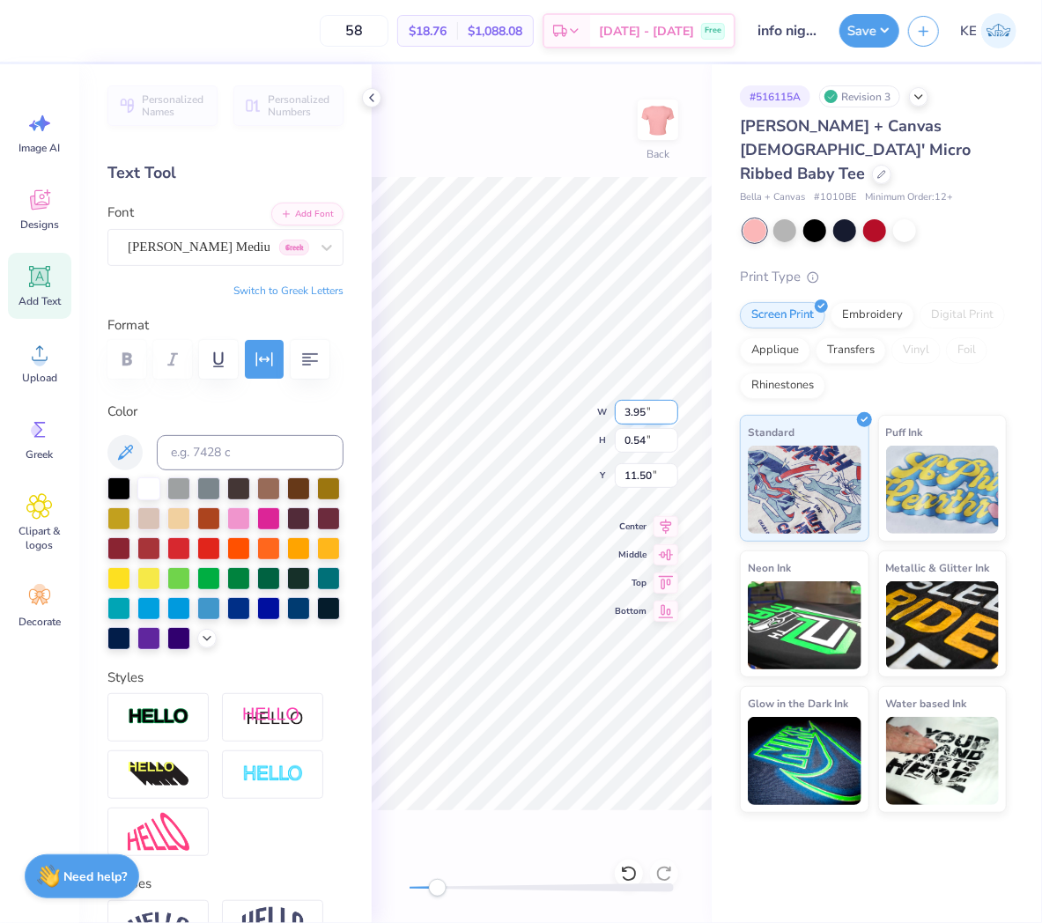
click at [637, 412] on input "3.95" at bounding box center [646, 412] width 63 height 25
click at [632, 443] on input "0.62" at bounding box center [646, 440] width 63 height 25
click at [634, 443] on input "0.54" at bounding box center [646, 440] width 63 height 25
paste input "62"
type input "0.62"
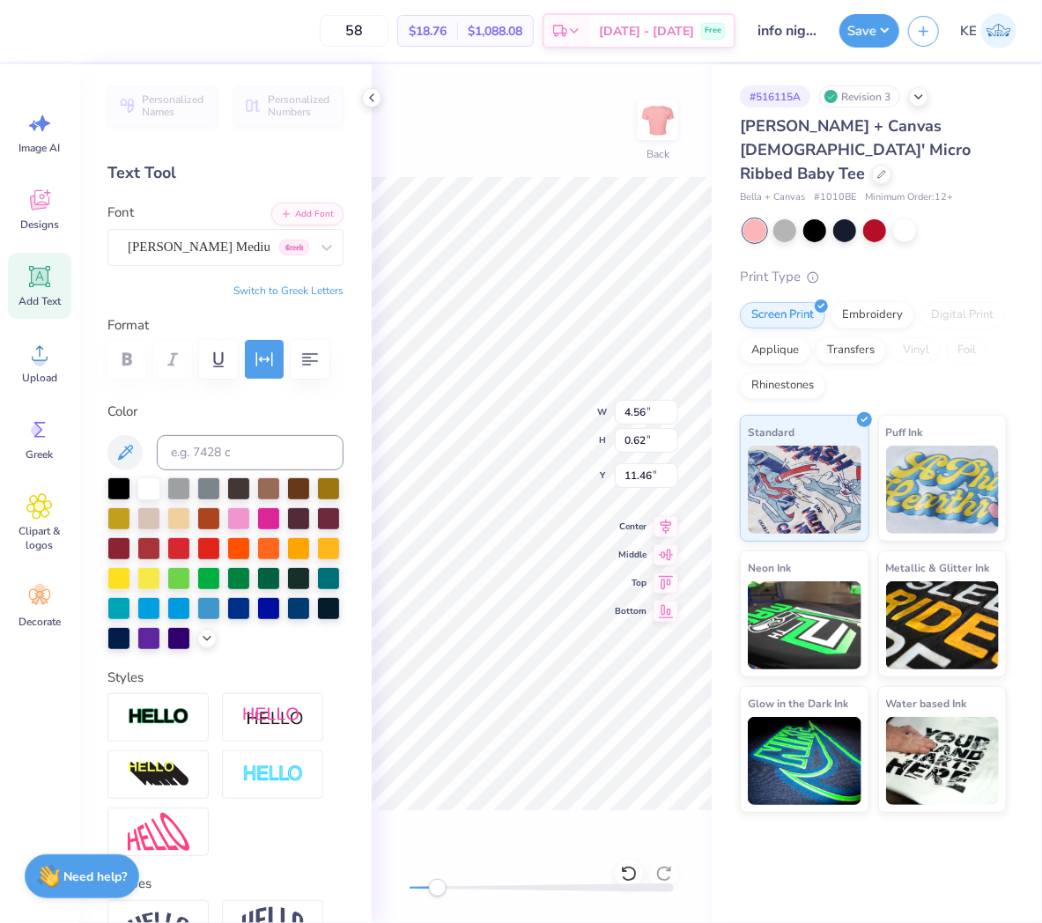
type input "7.00"
type input "10.55"
click at [670, 524] on icon at bounding box center [666, 524] width 25 height 21
click at [673, 521] on icon at bounding box center [666, 524] width 25 height 21
click at [370, 98] on polyline at bounding box center [372, 97] width 4 height 7
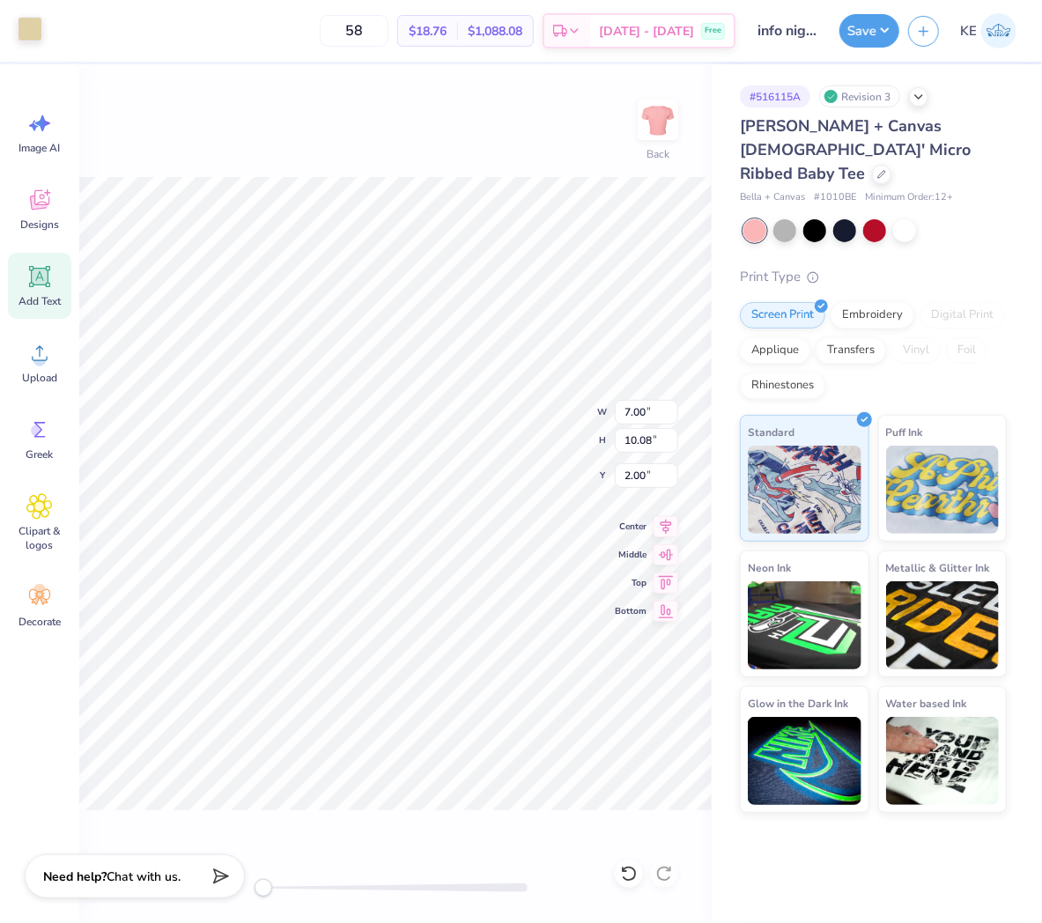
click at [25, 26] on div at bounding box center [30, 29] width 25 height 25
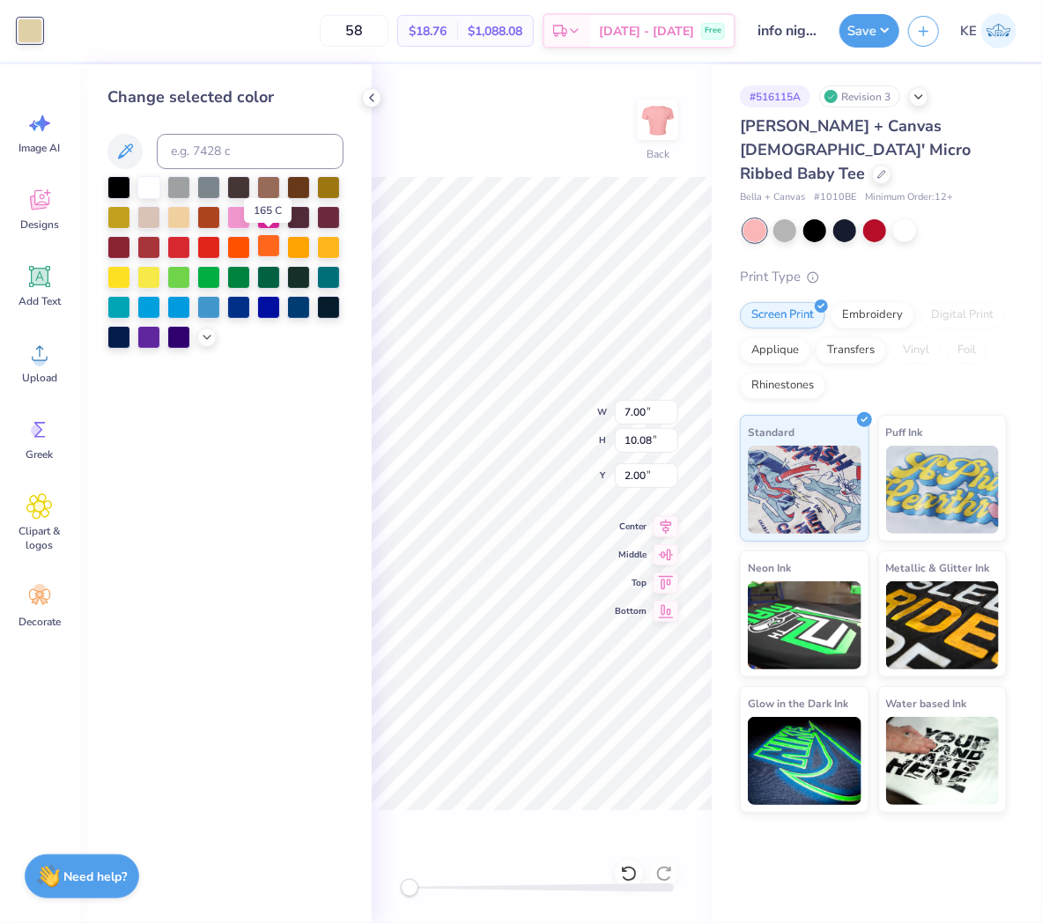
click at [273, 241] on div at bounding box center [268, 245] width 23 height 23
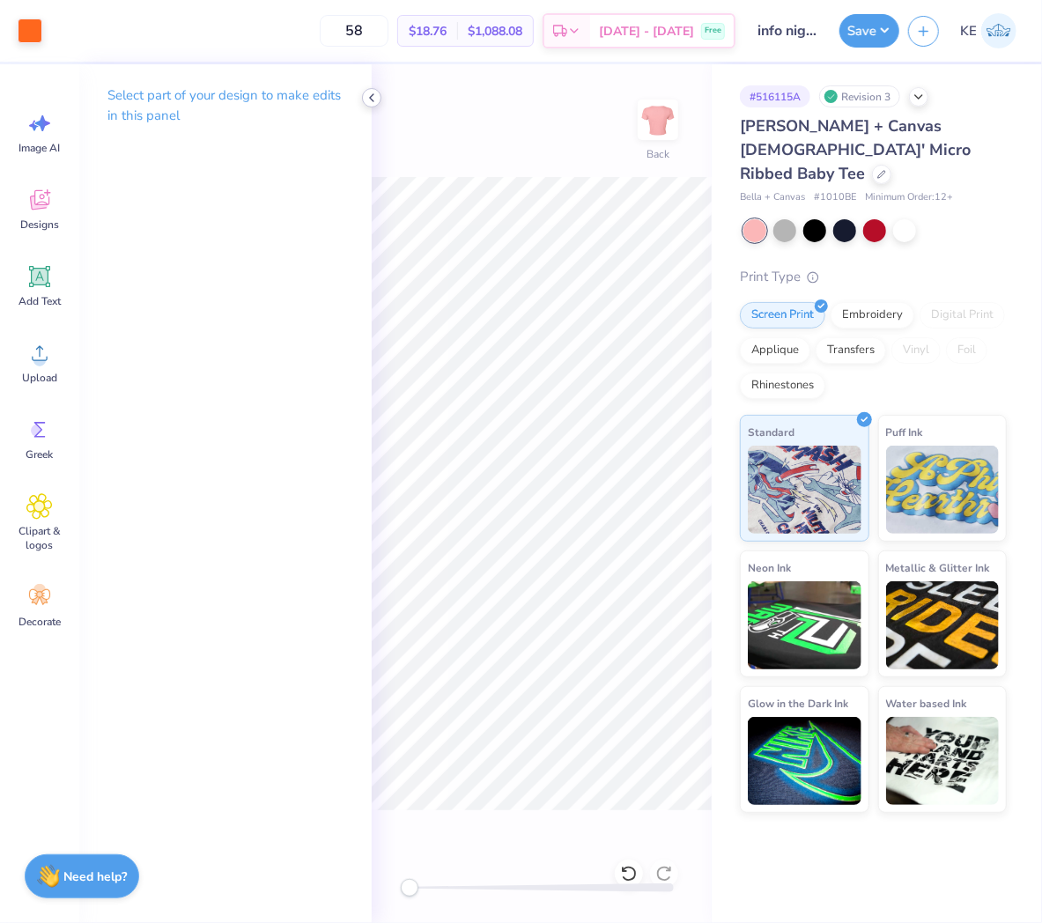
click at [373, 98] on icon at bounding box center [372, 98] width 14 height 14
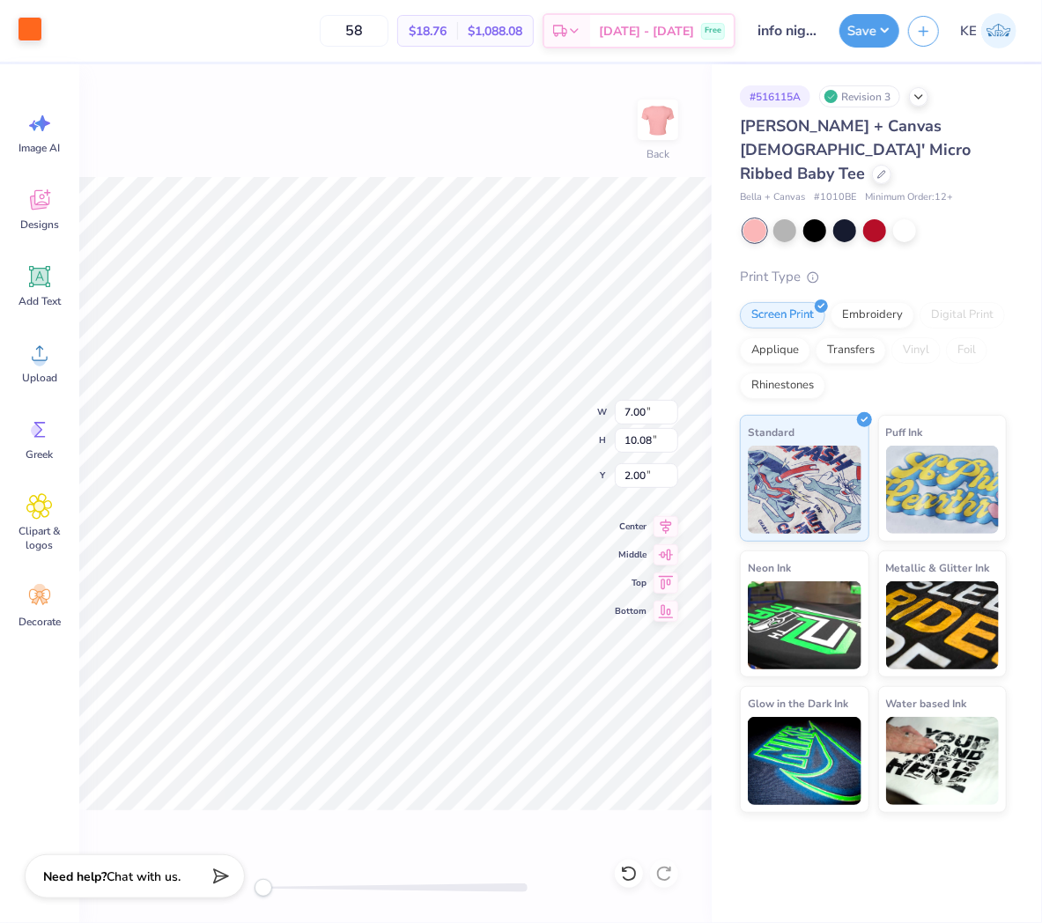
click at [36, 31] on div at bounding box center [30, 29] width 25 height 25
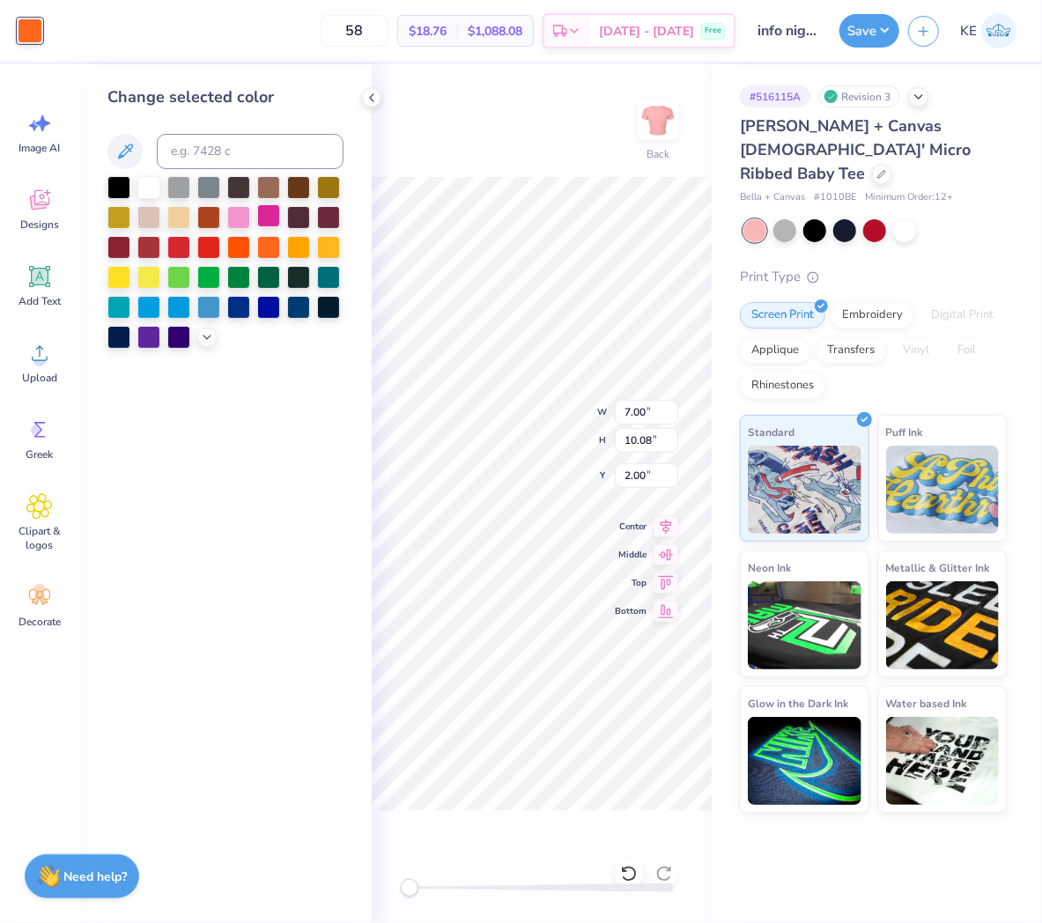
click at [275, 210] on div at bounding box center [268, 215] width 23 height 23
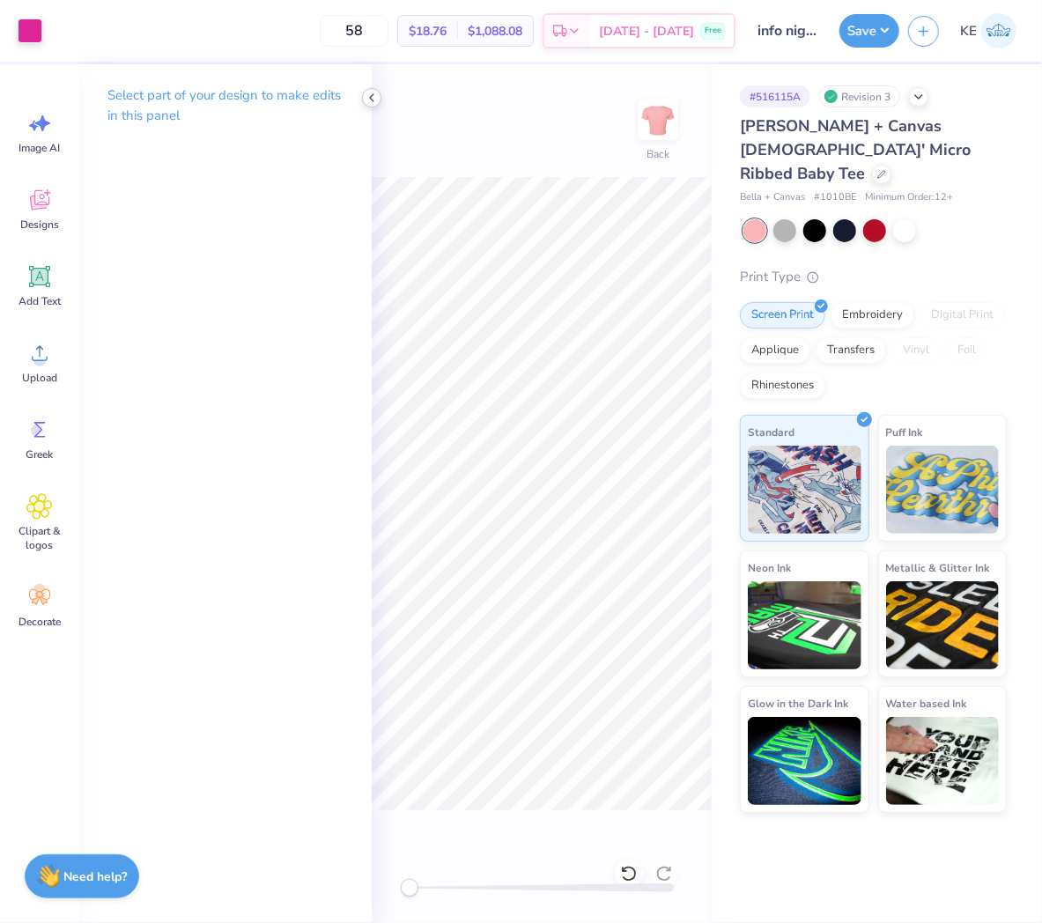
click at [376, 100] on icon at bounding box center [372, 98] width 14 height 14
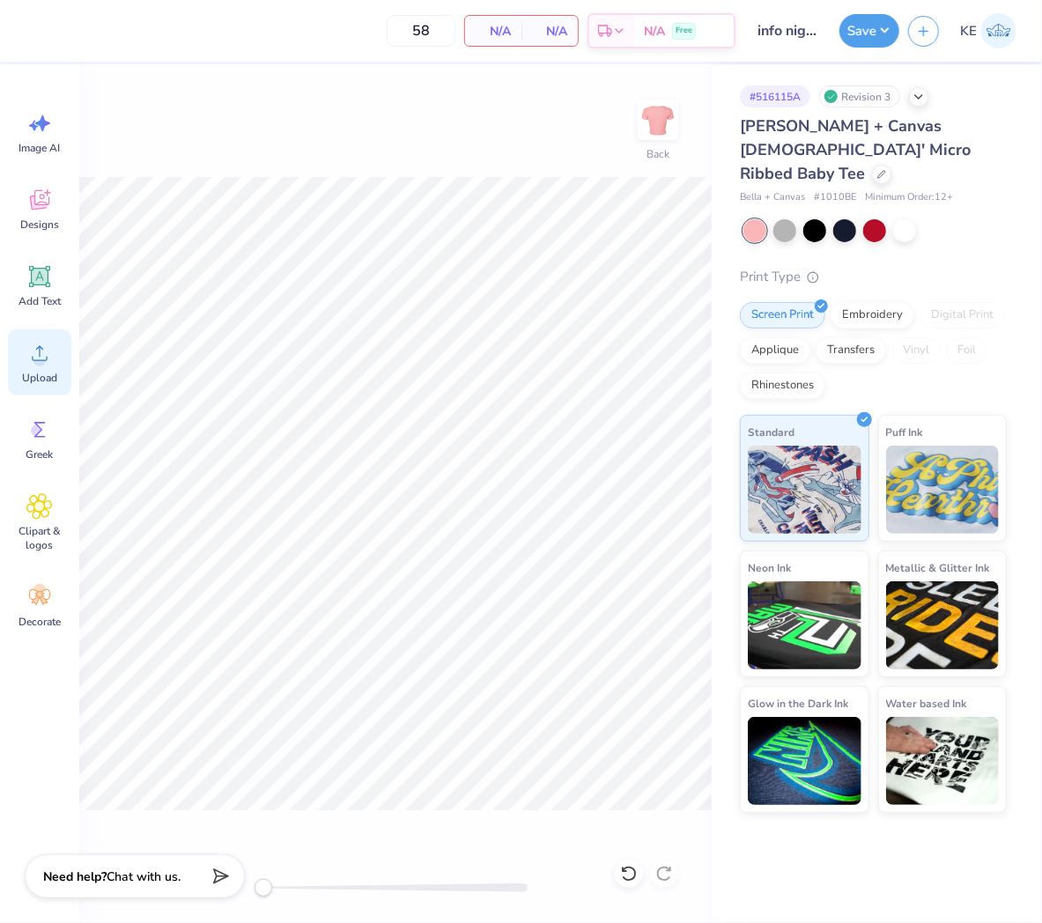
click at [53, 361] on div "Upload" at bounding box center [39, 362] width 63 height 66
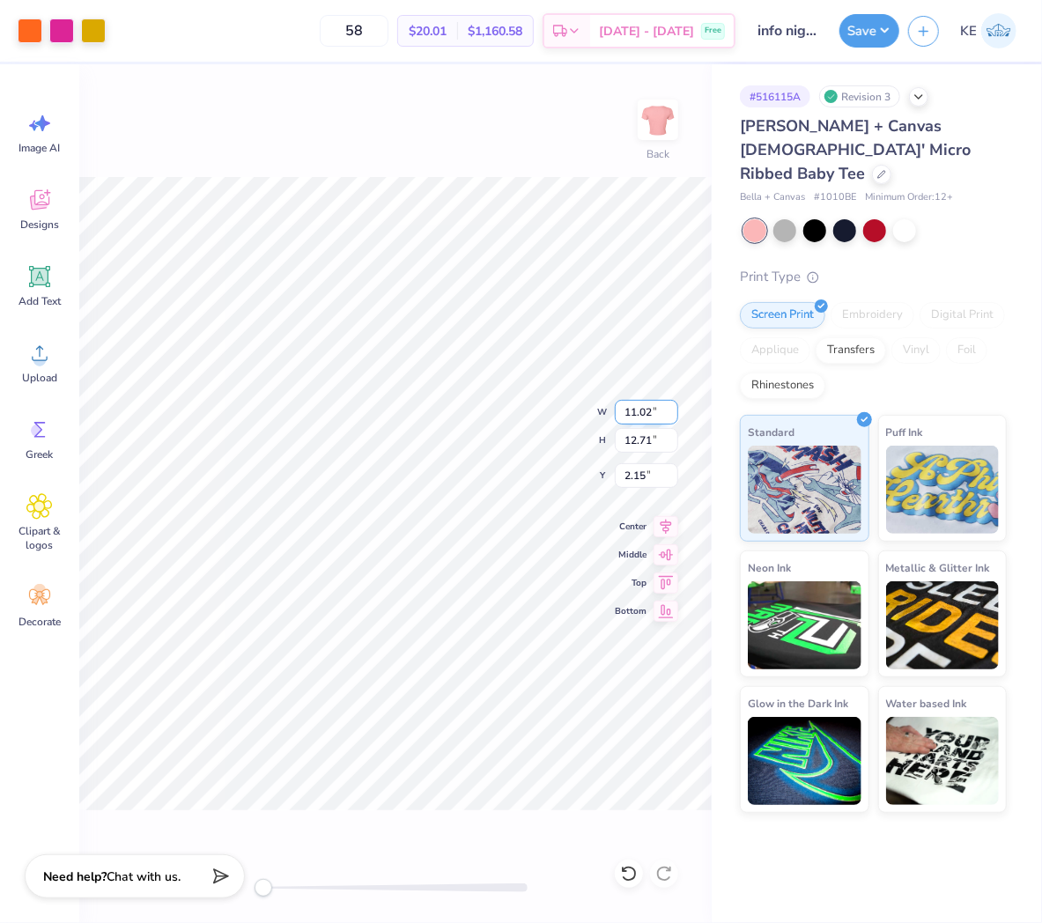
click at [646, 405] on input "11.02" at bounding box center [646, 412] width 63 height 25
type input "7"
click at [76, 379] on div "Image AI Designs Add Text Upload Greek Clipart & logos Decorate" at bounding box center [39, 493] width 79 height 859
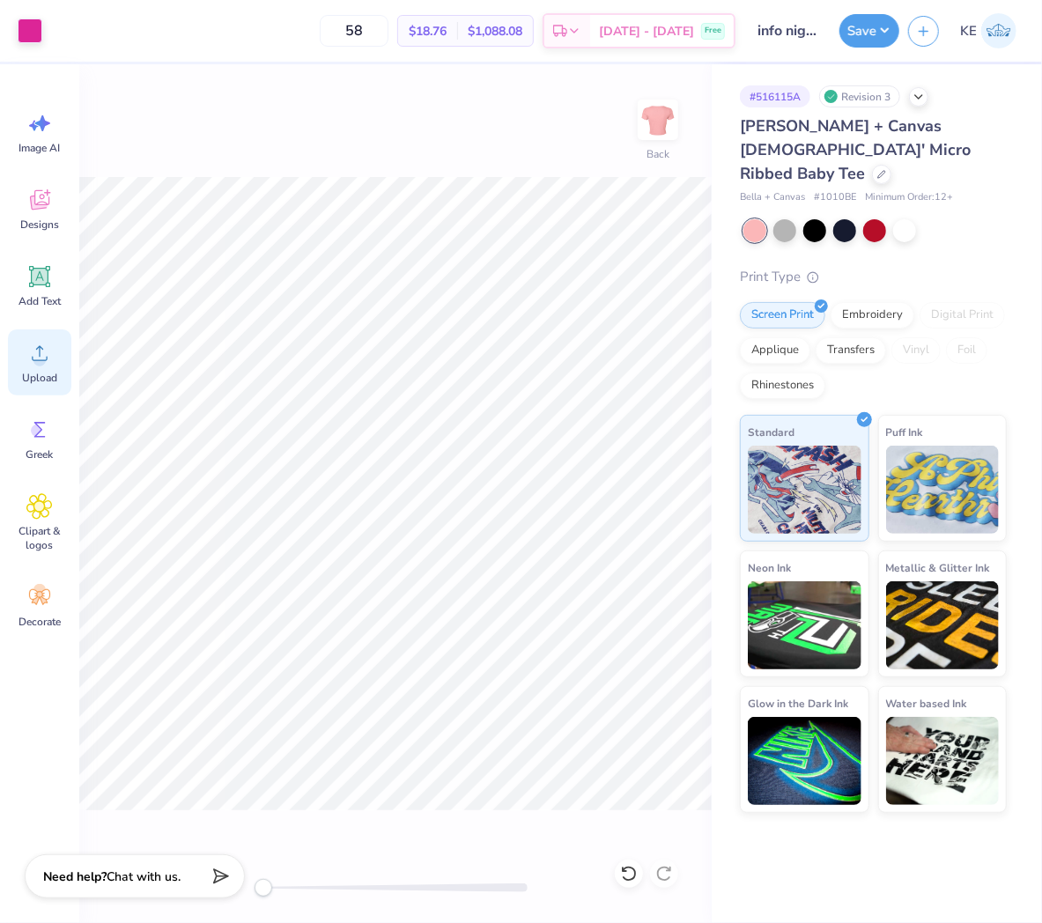
click at [51, 366] on icon at bounding box center [39, 353] width 26 height 26
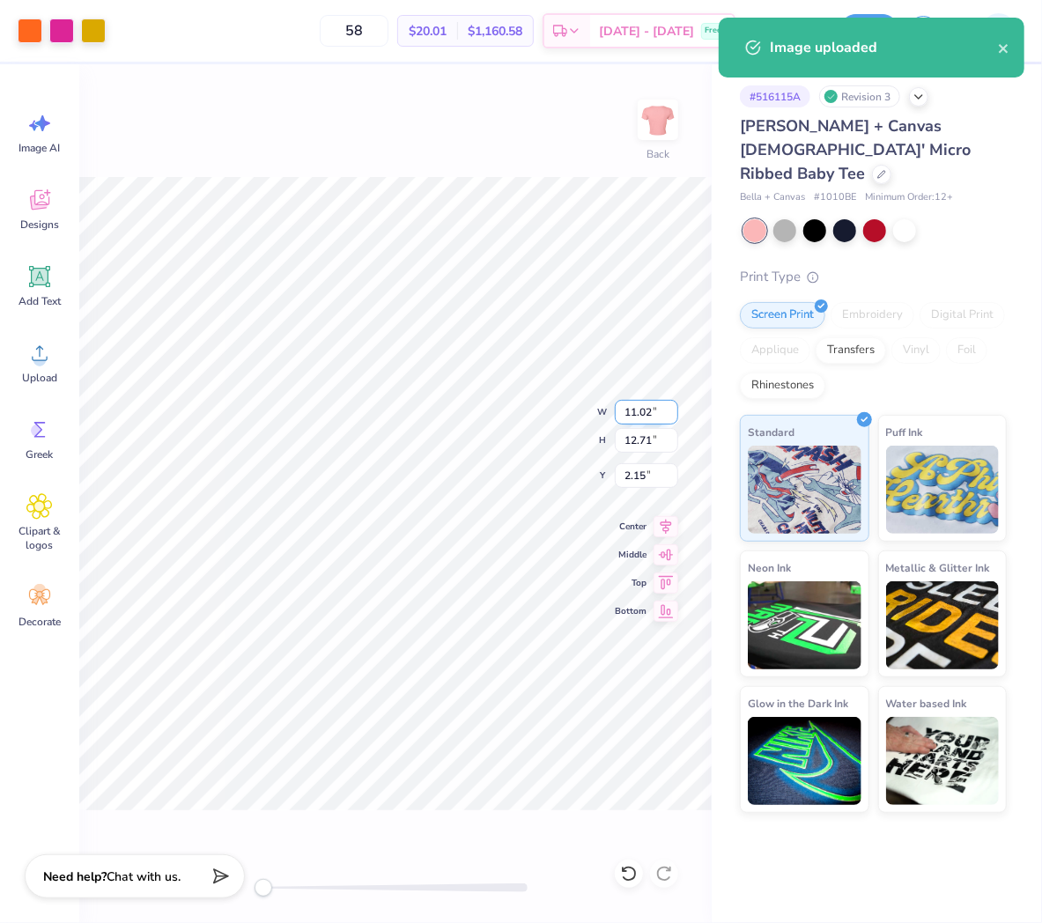
click at [640, 405] on input "11.02" at bounding box center [646, 412] width 63 height 25
type input "7"
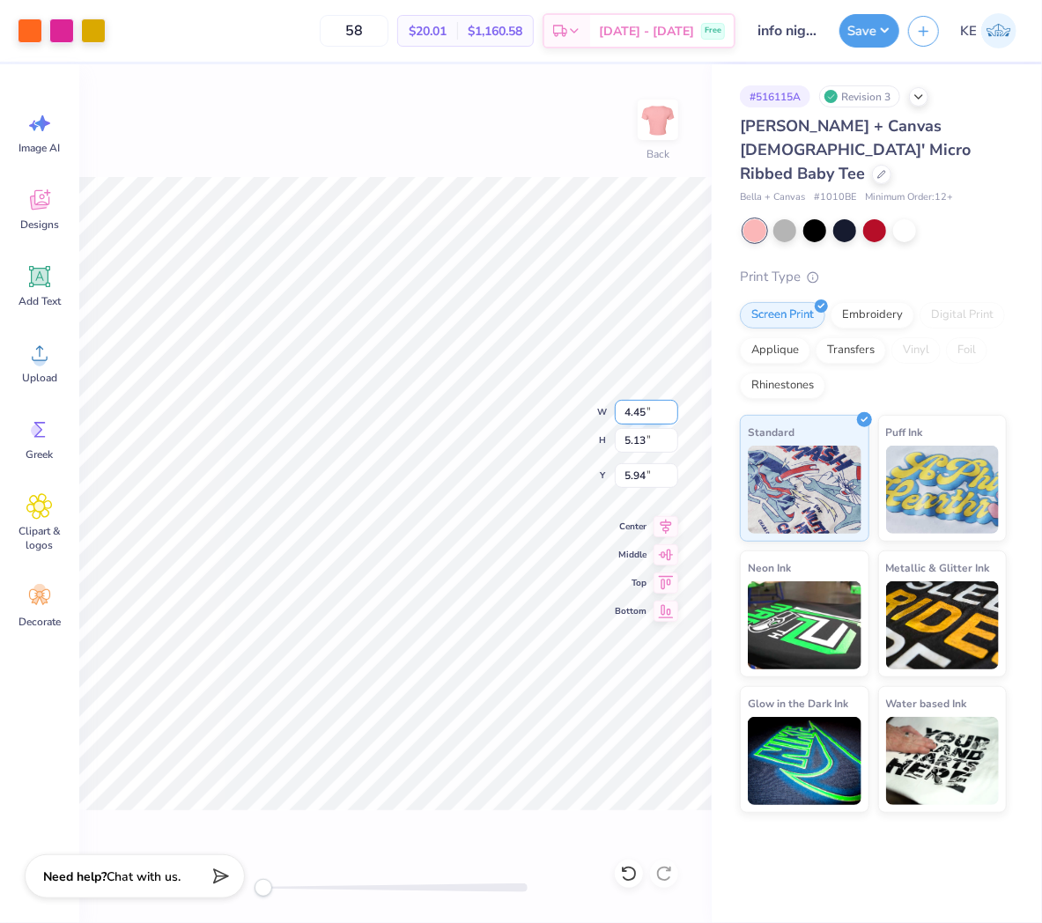
click at [629, 407] on input "4.45" at bounding box center [646, 412] width 63 height 25
type input "7"
click at [637, 478] on input "4.46" at bounding box center [646, 475] width 63 height 25
type input "2"
click at [33, 29] on div at bounding box center [30, 29] width 25 height 25
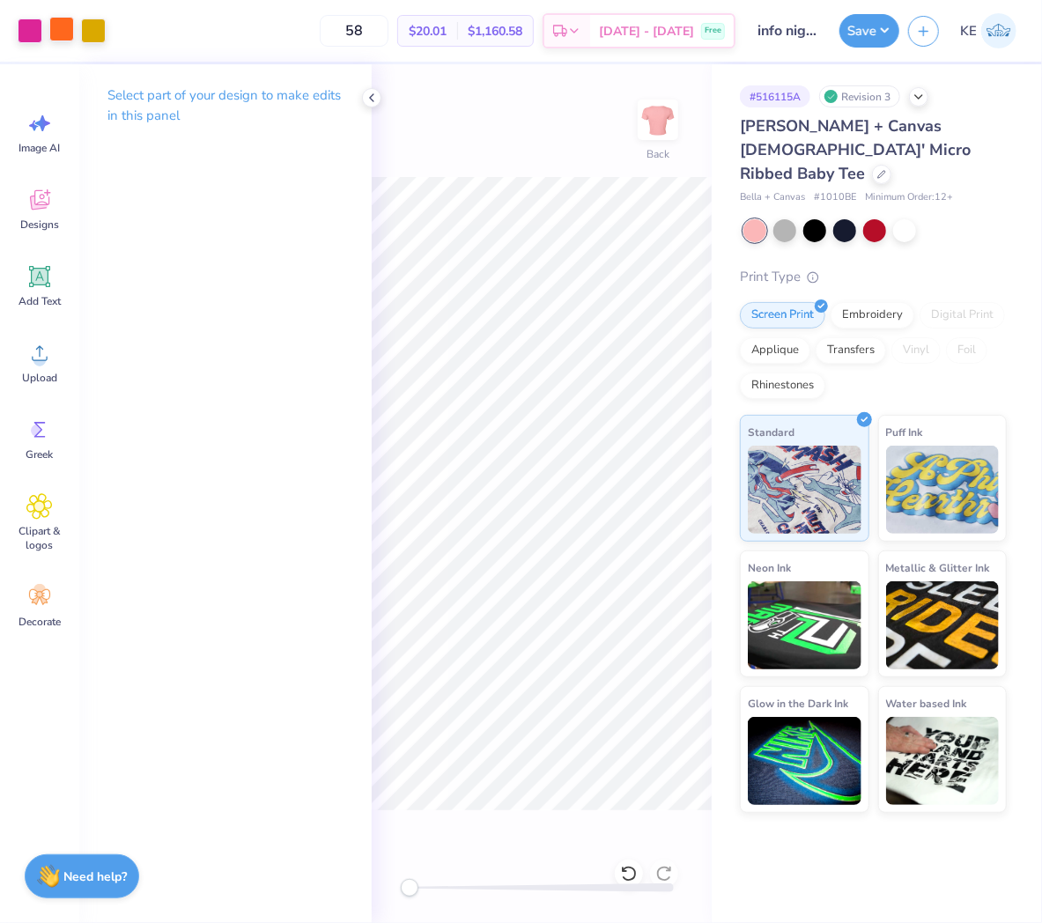
click at [67, 27] on div at bounding box center [61, 29] width 25 height 25
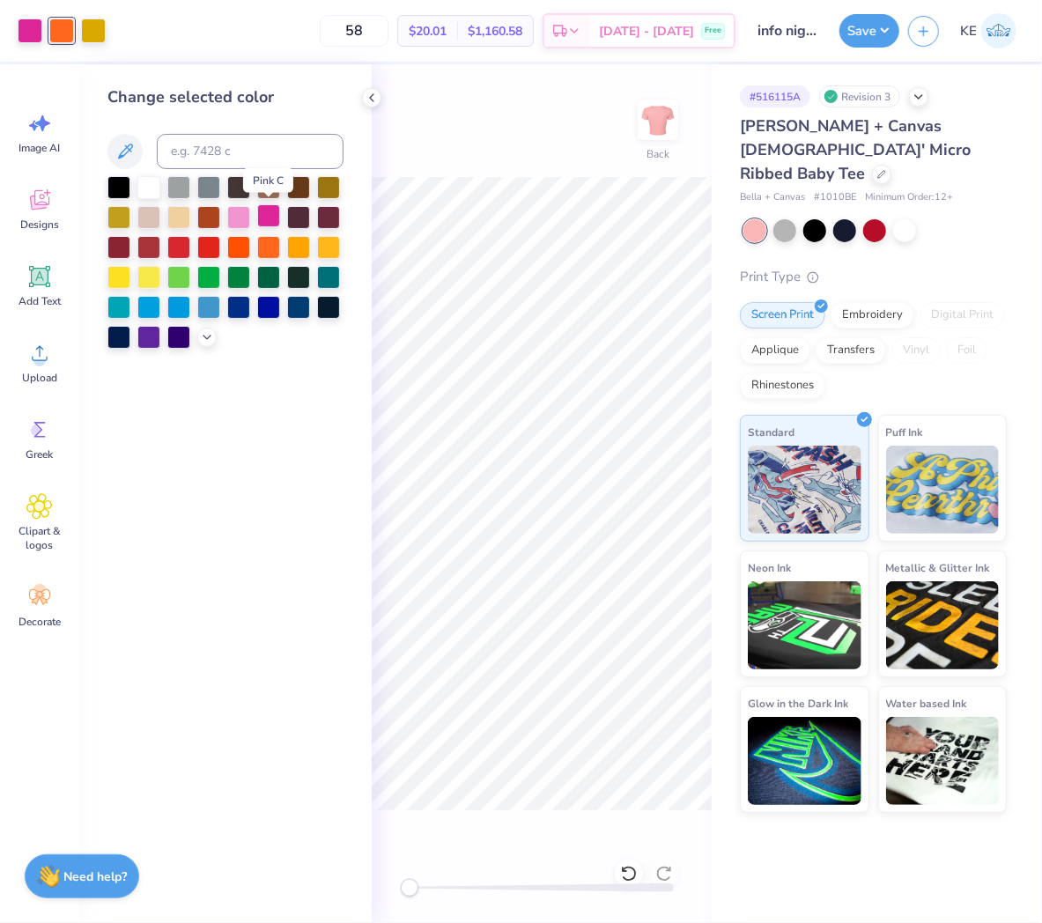
click at [265, 210] on div at bounding box center [268, 215] width 23 height 23
click at [54, 27] on div at bounding box center [61, 29] width 25 height 25
click at [269, 211] on div at bounding box center [268, 215] width 23 height 23
click at [372, 92] on icon at bounding box center [372, 98] width 14 height 14
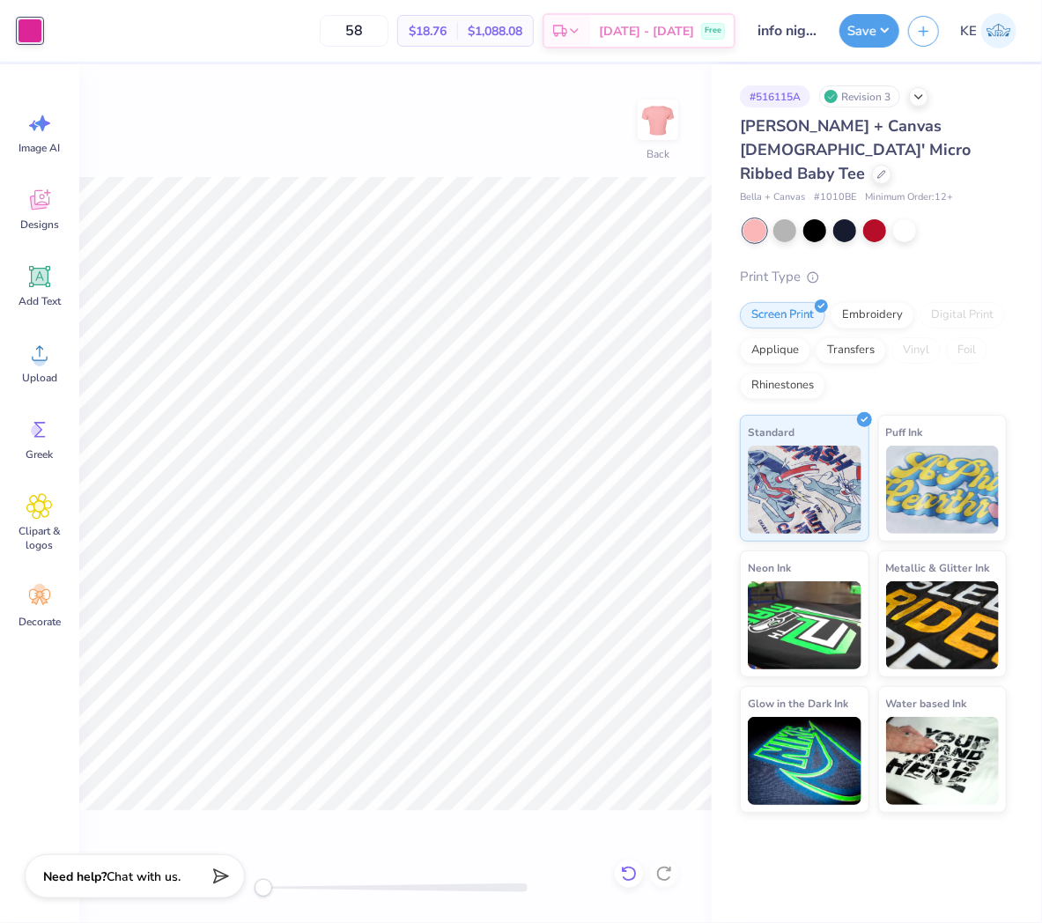
click at [629, 869] on icon at bounding box center [629, 874] width 18 height 18
click at [29, 25] on div at bounding box center [30, 30] width 25 height 25
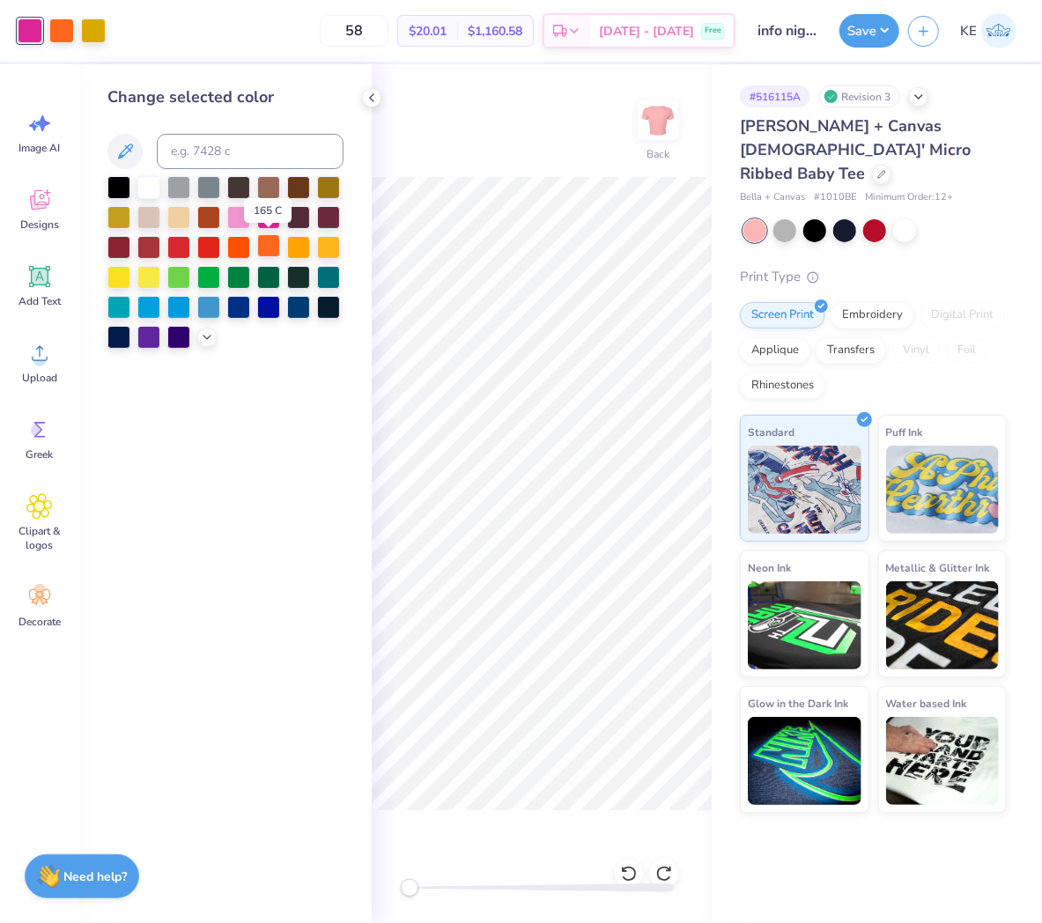
click at [268, 245] on div at bounding box center [268, 245] width 23 height 23
click at [63, 32] on div at bounding box center [61, 29] width 25 height 25
click at [270, 251] on div at bounding box center [268, 245] width 23 height 23
click at [373, 98] on icon at bounding box center [372, 98] width 14 height 14
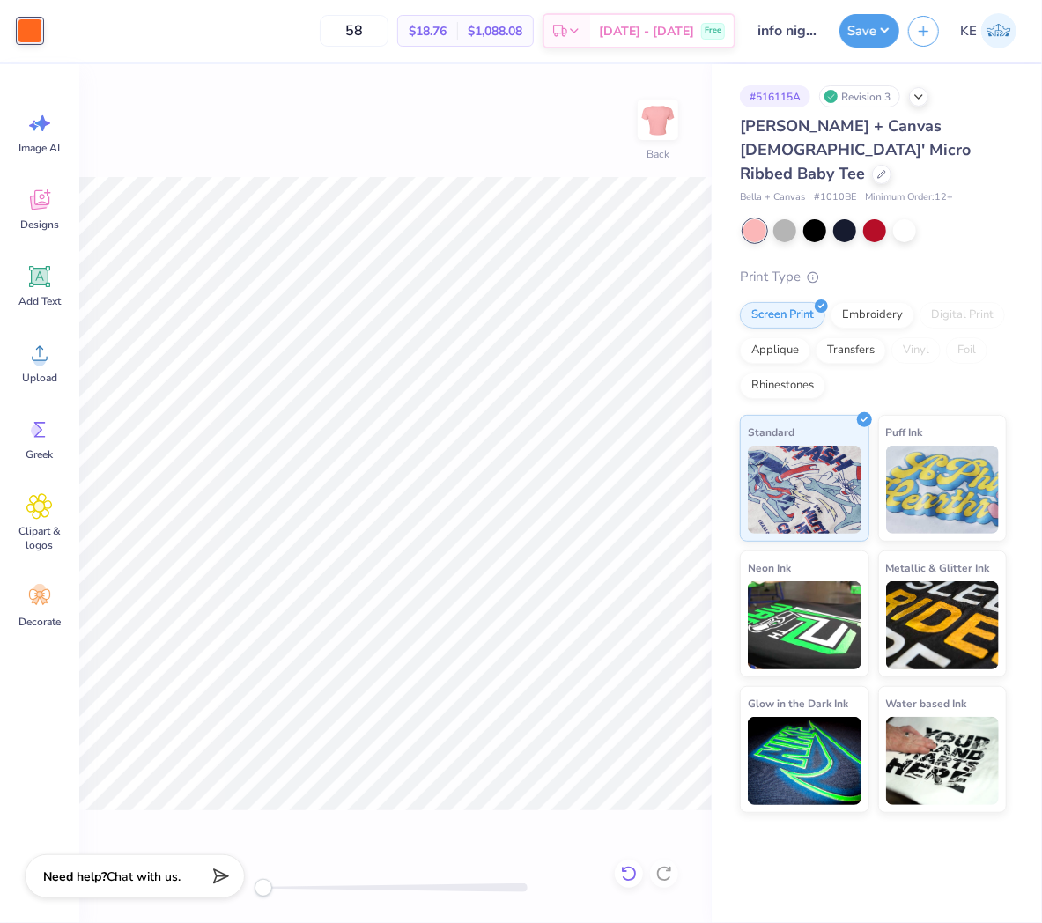
click at [640, 866] on div at bounding box center [629, 874] width 28 height 28
click at [638, 872] on div at bounding box center [629, 874] width 28 height 28
click at [93, 33] on div at bounding box center [93, 29] width 25 height 25
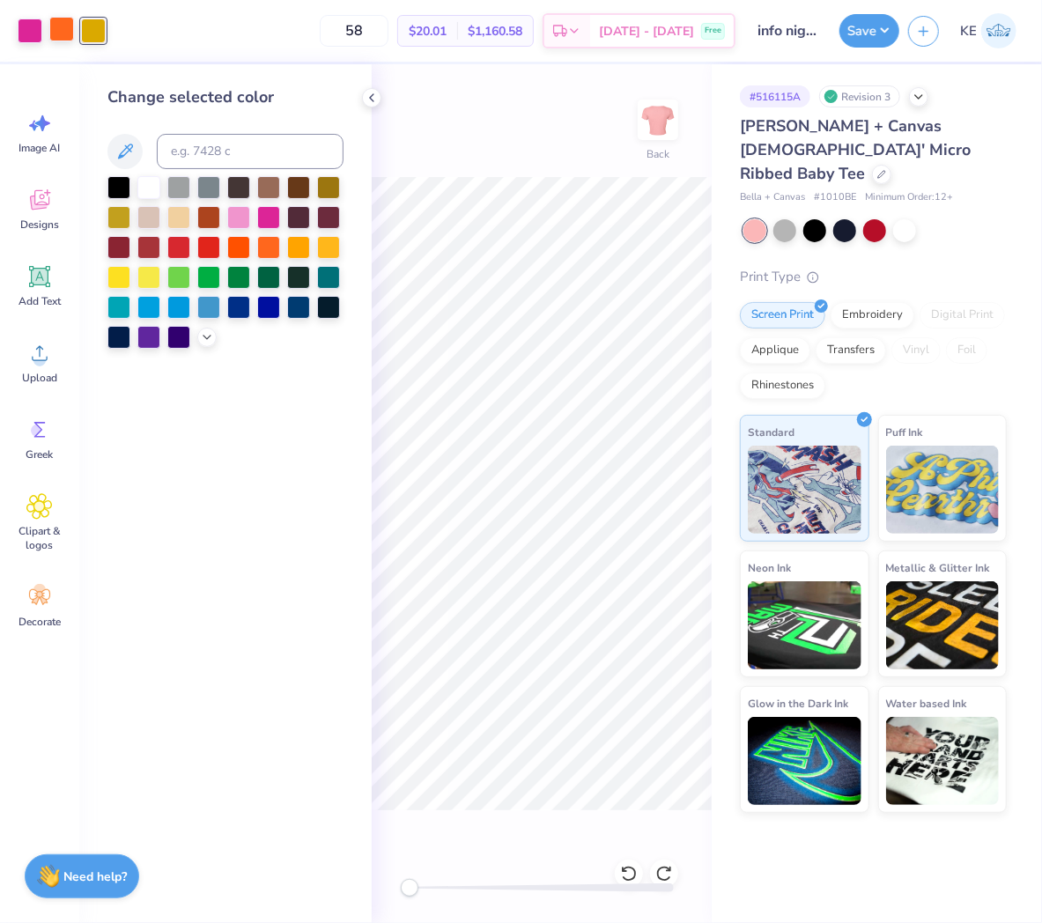
click at [63, 29] on div at bounding box center [61, 29] width 25 height 25
click at [196, 344] on div at bounding box center [225, 262] width 236 height 173
click at [204, 340] on icon at bounding box center [207, 336] width 14 height 14
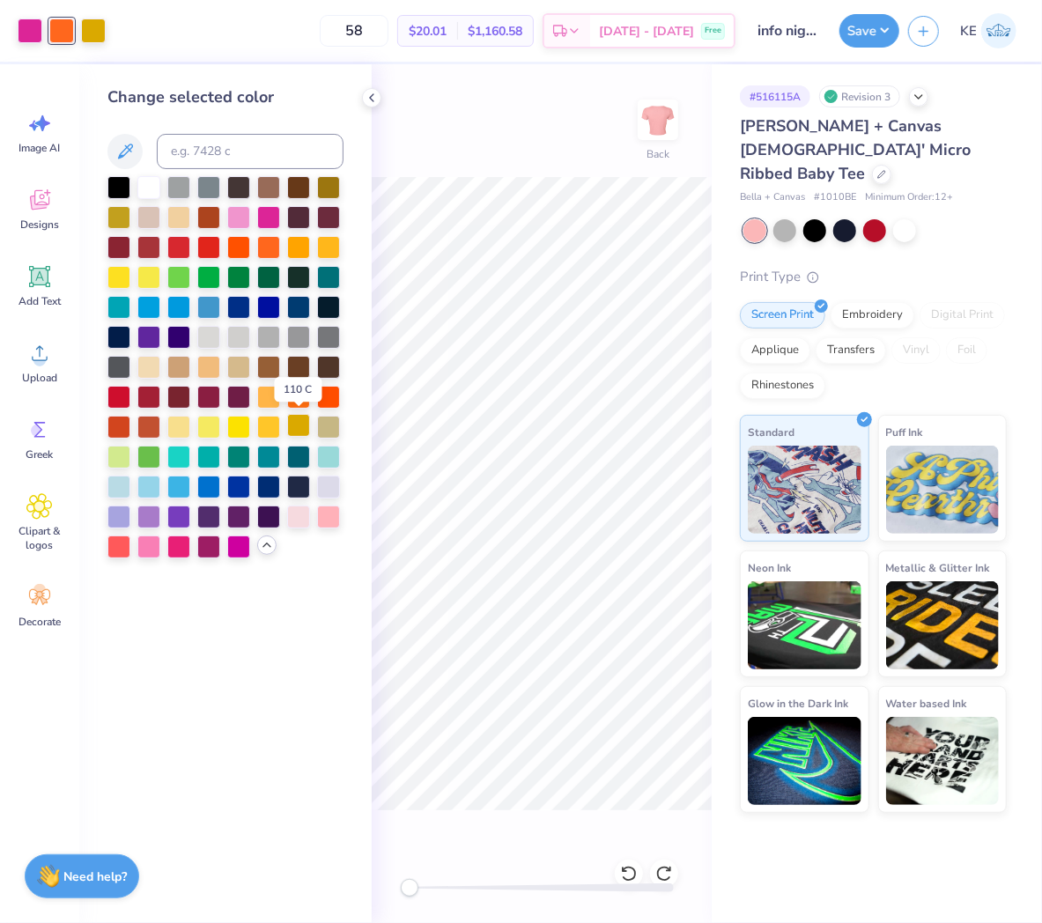
click at [296, 428] on div at bounding box center [298, 425] width 23 height 23
click at [33, 29] on div at bounding box center [30, 29] width 25 height 25
click at [298, 425] on div at bounding box center [298, 425] width 23 height 23
click at [628, 869] on icon at bounding box center [628, 874] width 15 height 16
click at [373, 93] on icon at bounding box center [372, 98] width 14 height 14
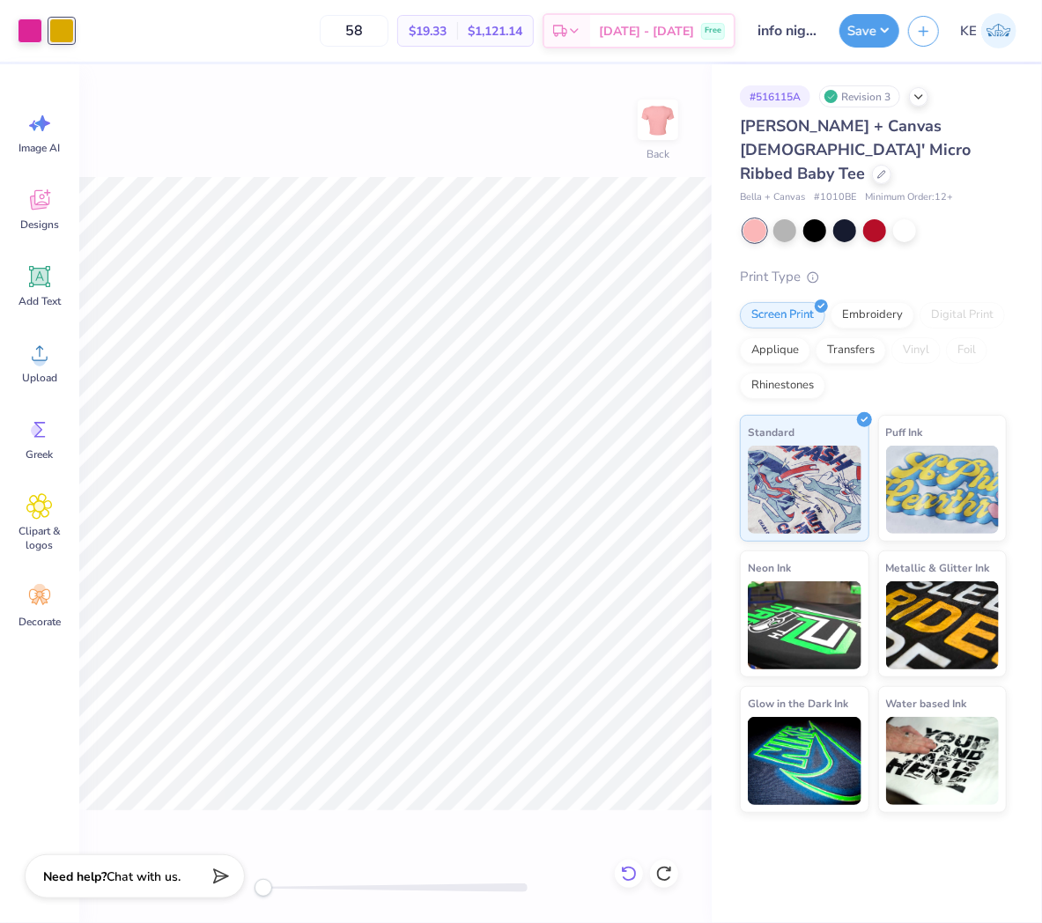
click at [636, 874] on icon at bounding box center [628, 874] width 15 height 16
click at [866, 27] on button "Save" at bounding box center [869, 27] width 60 height 33
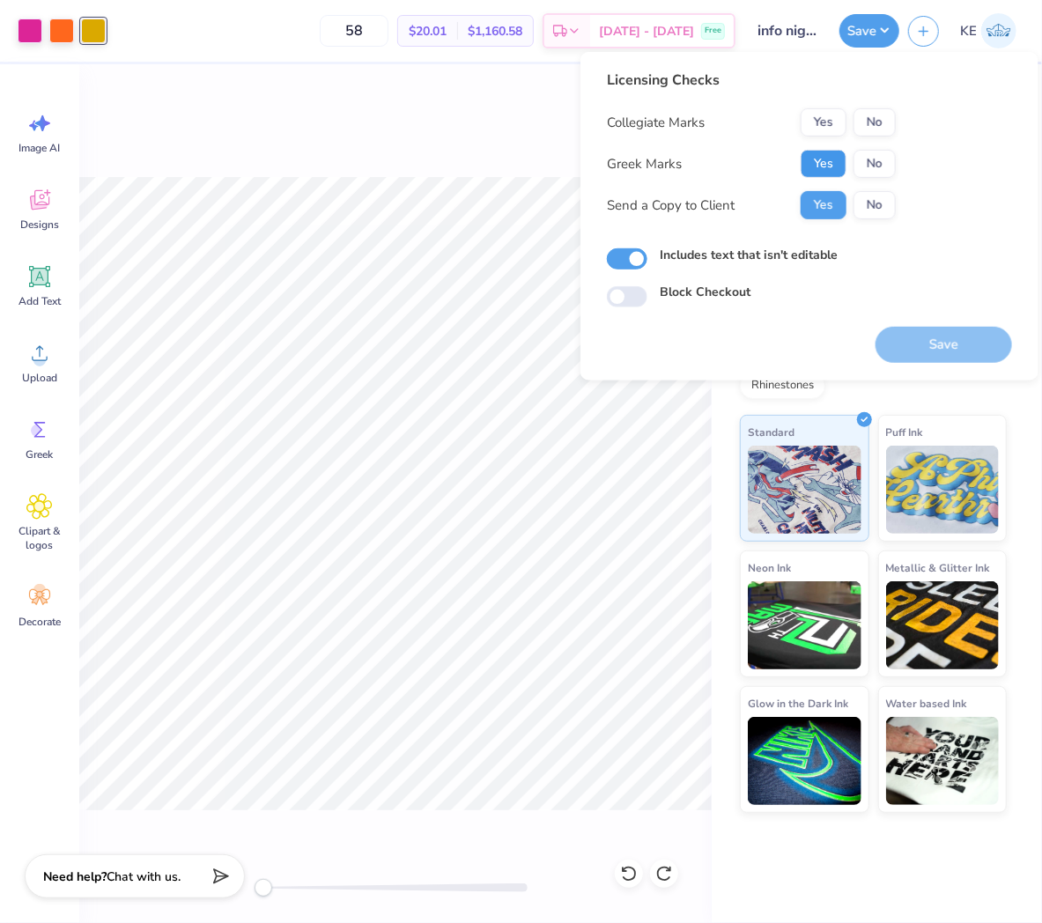
click at [834, 165] on button "Yes" at bounding box center [824, 164] width 46 height 28
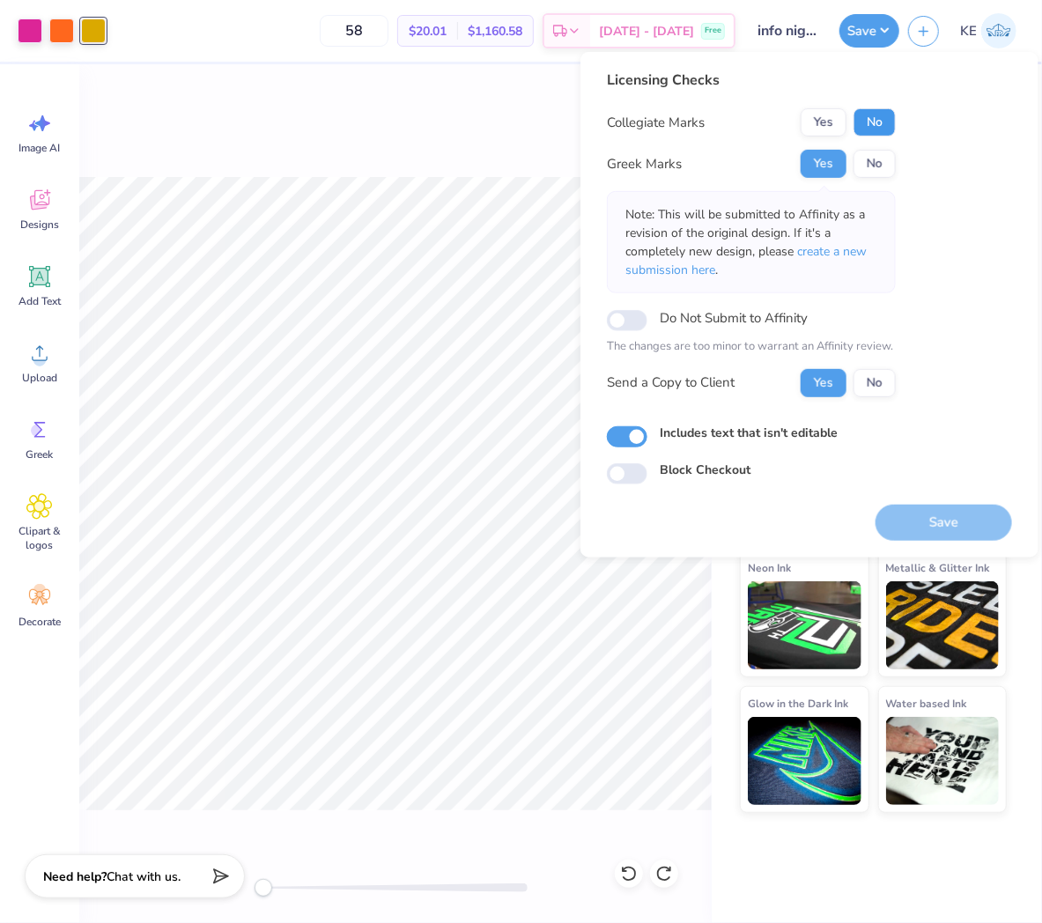
click at [872, 125] on button "No" at bounding box center [875, 122] width 42 height 28
click at [949, 517] on button "Save" at bounding box center [944, 522] width 137 height 36
